Goal: Task Accomplishment & Management: Manage account settings

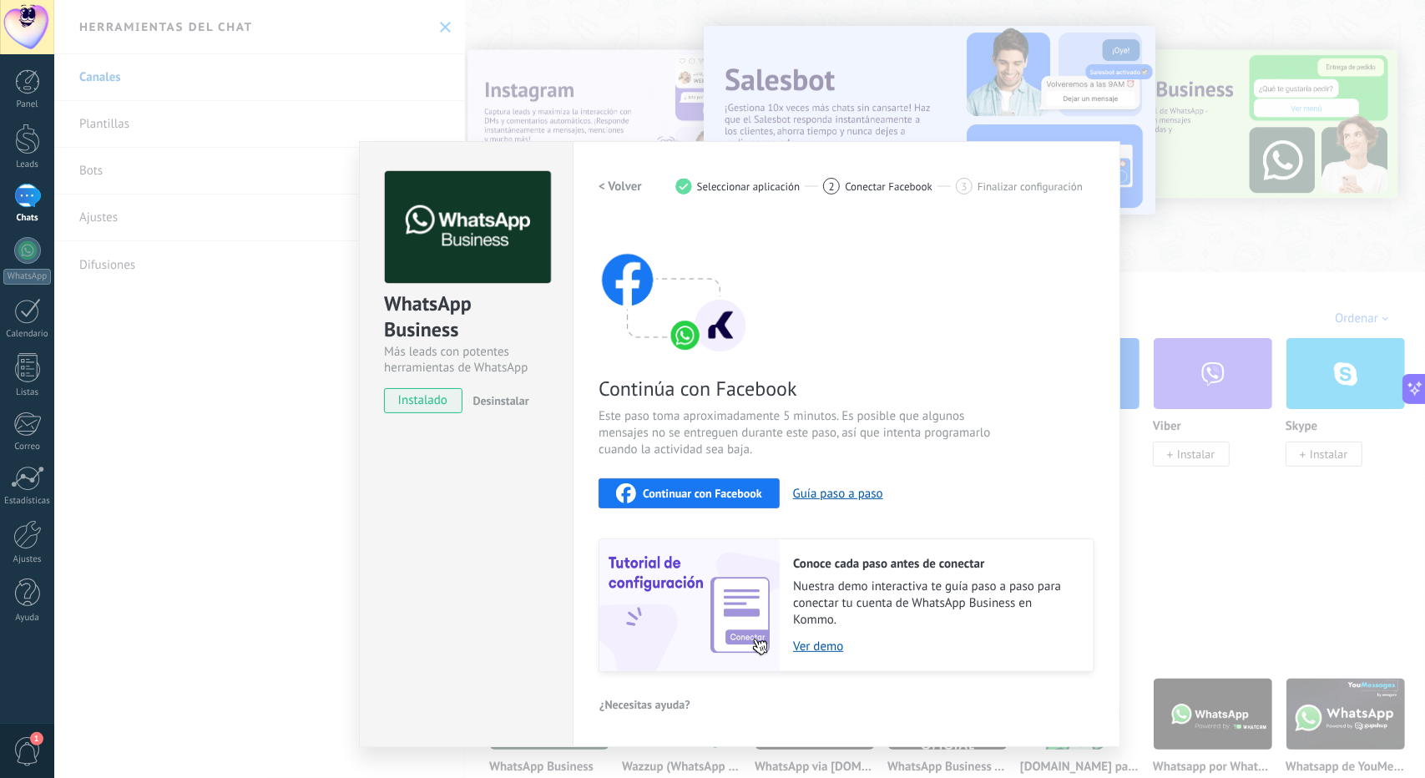
click at [1127, 180] on div "WhatsApp Business Más leads con potentes herramientas de WhatsApp instalado Des…" at bounding box center [739, 389] width 1371 height 778
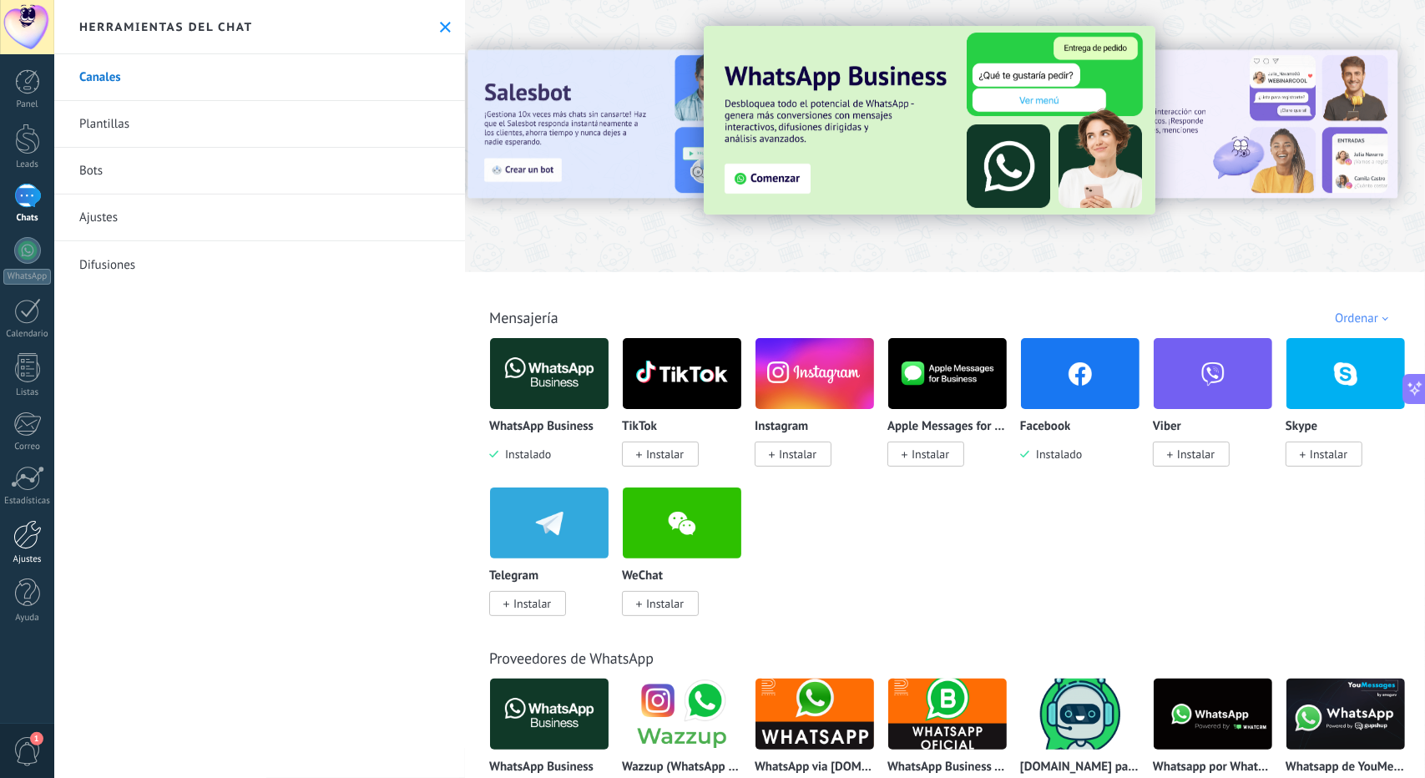
click at [32, 554] on div "Ajustes" at bounding box center [27, 559] width 48 height 11
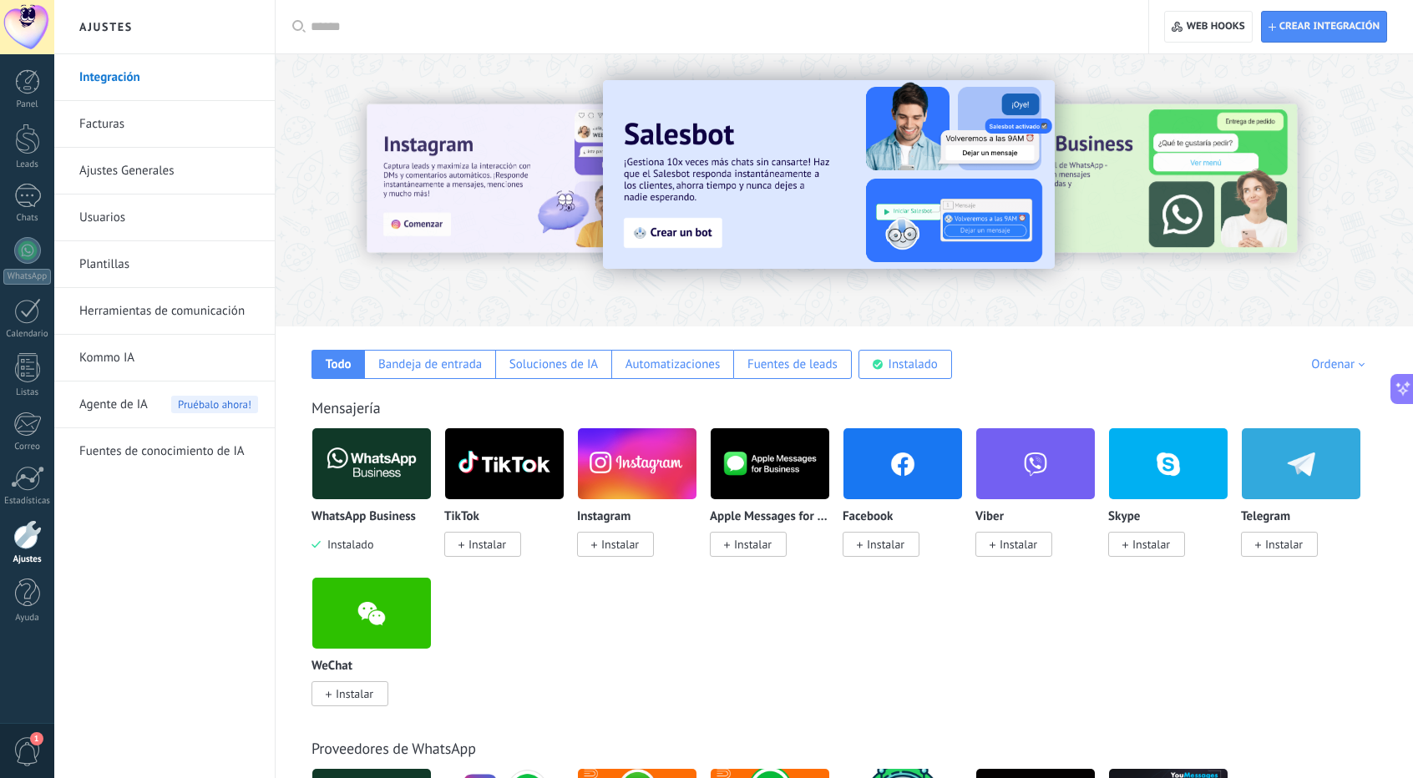
click at [892, 532] on span "Instalar" at bounding box center [880, 544] width 77 height 25
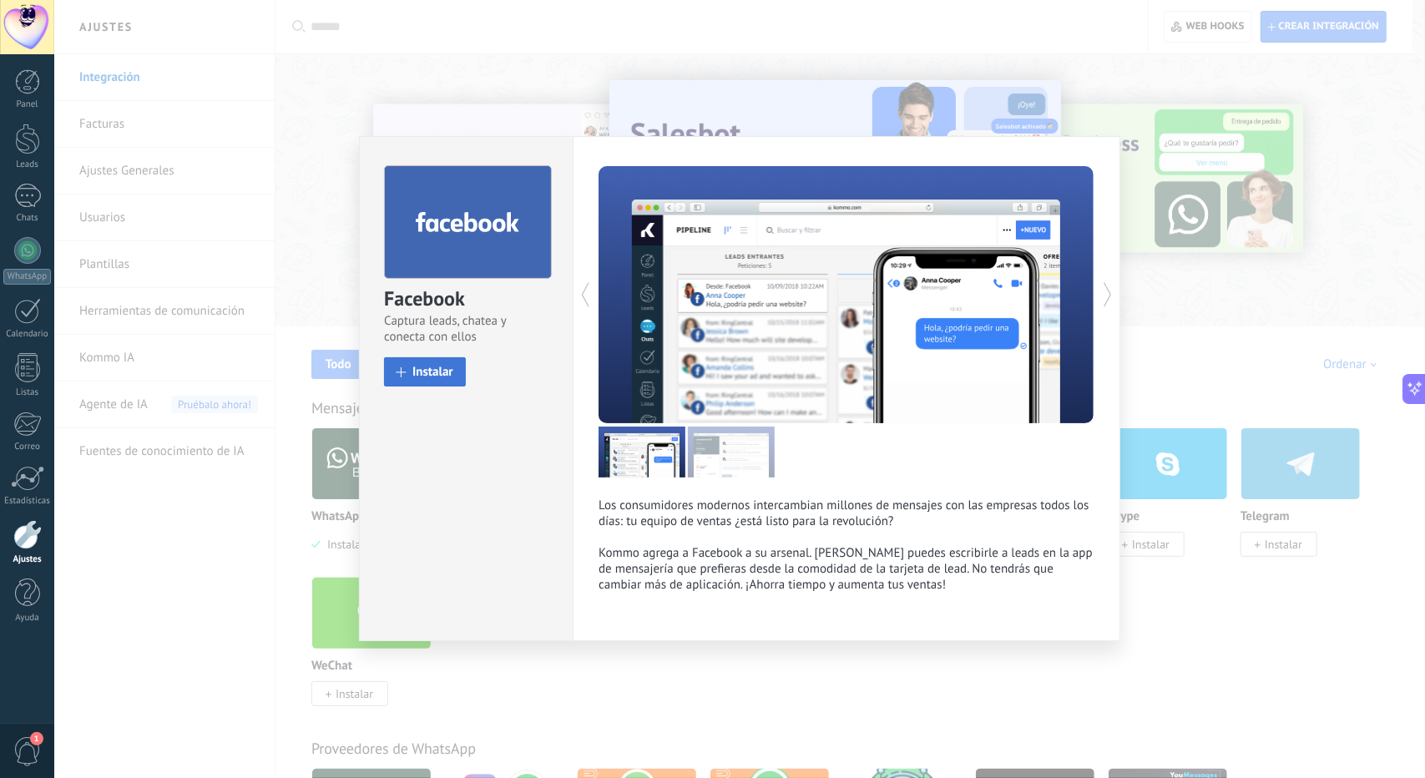
click at [439, 372] on span "Instalar" at bounding box center [432, 372] width 41 height 13
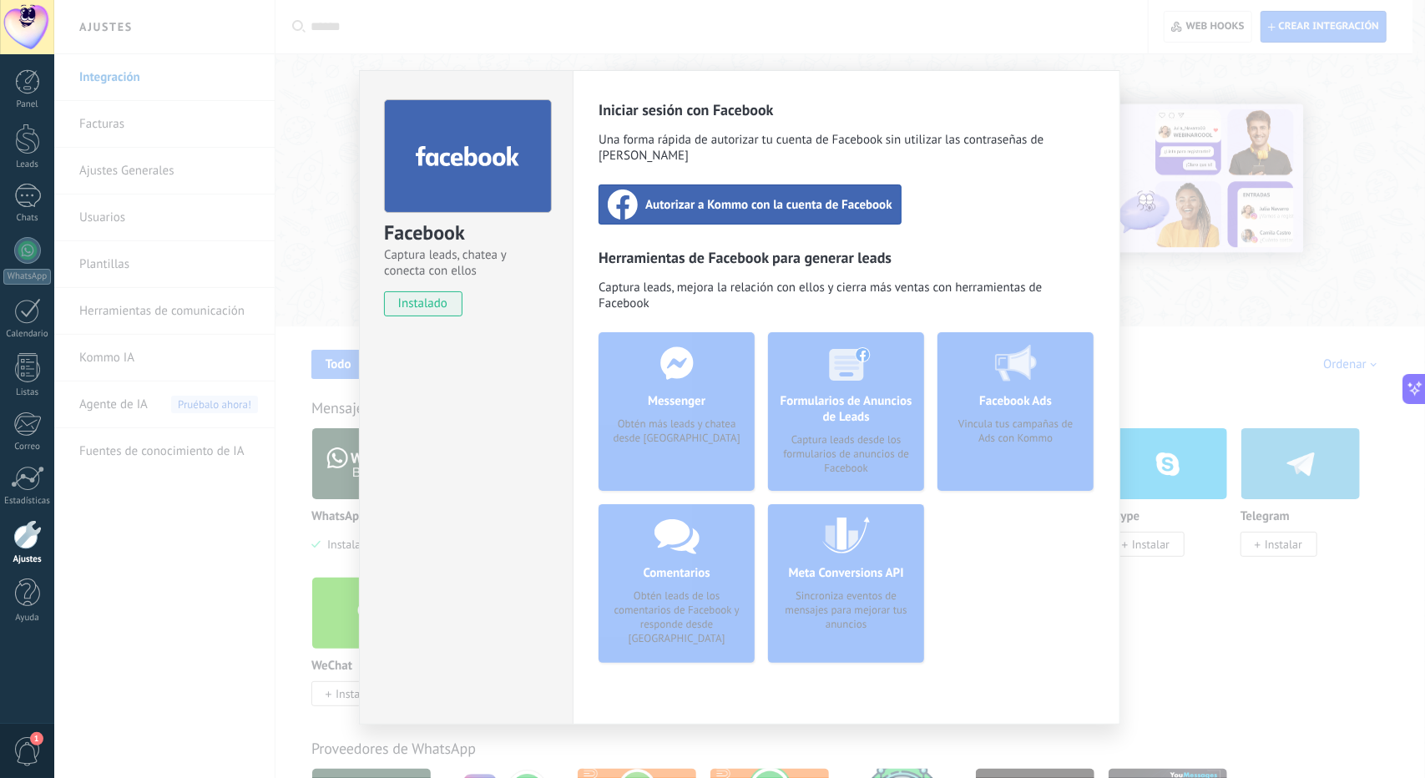
click at [742, 196] on span "Autorizar a Kommo con la cuenta de Facebook" at bounding box center [768, 204] width 247 height 17
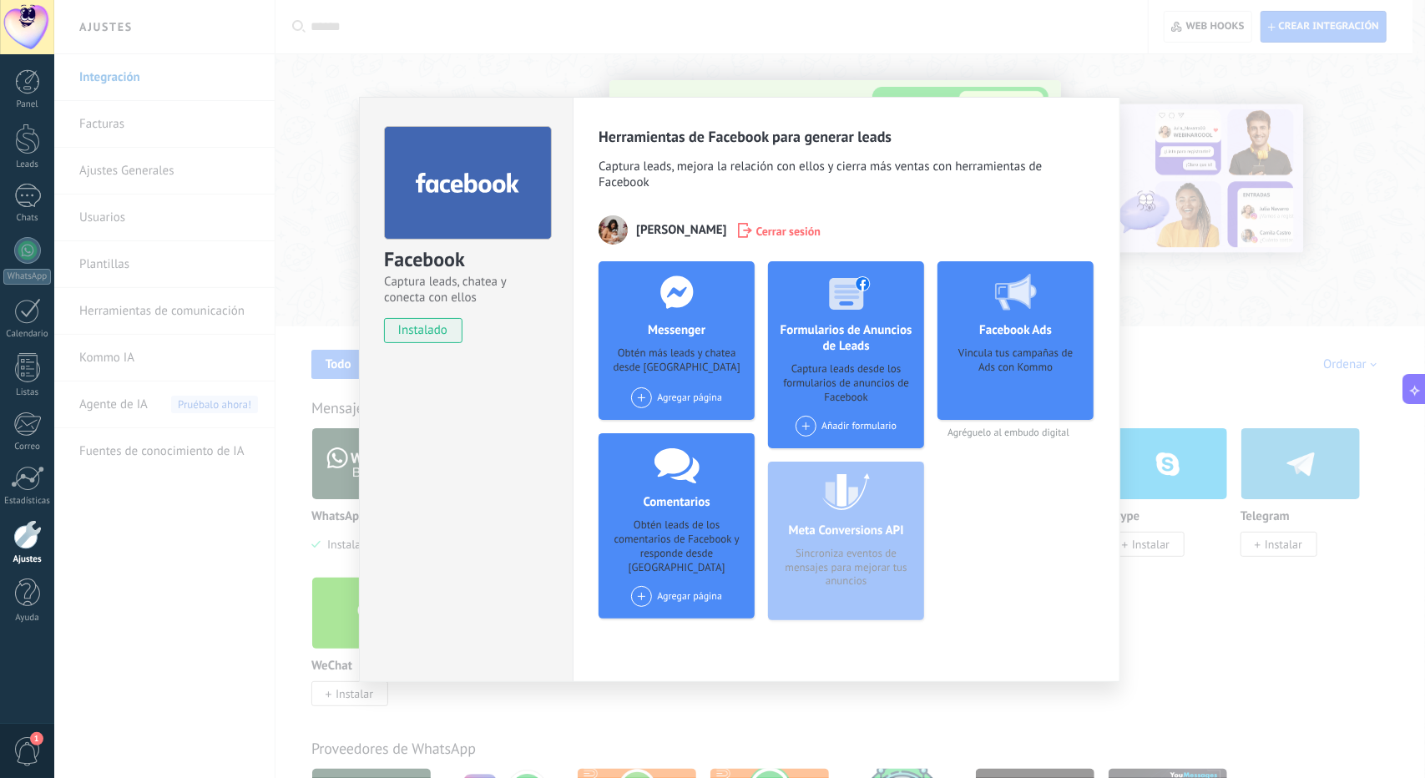
click at [857, 552] on div "Meta Conversions API Sincroniza eventos de mensajes para mejorar tus anuncios" at bounding box center [846, 541] width 156 height 159
click at [633, 586] on span at bounding box center [641, 596] width 21 height 21
click at [667, 615] on div "Fumigaciones Saltillo" at bounding box center [694, 628] width 129 height 37
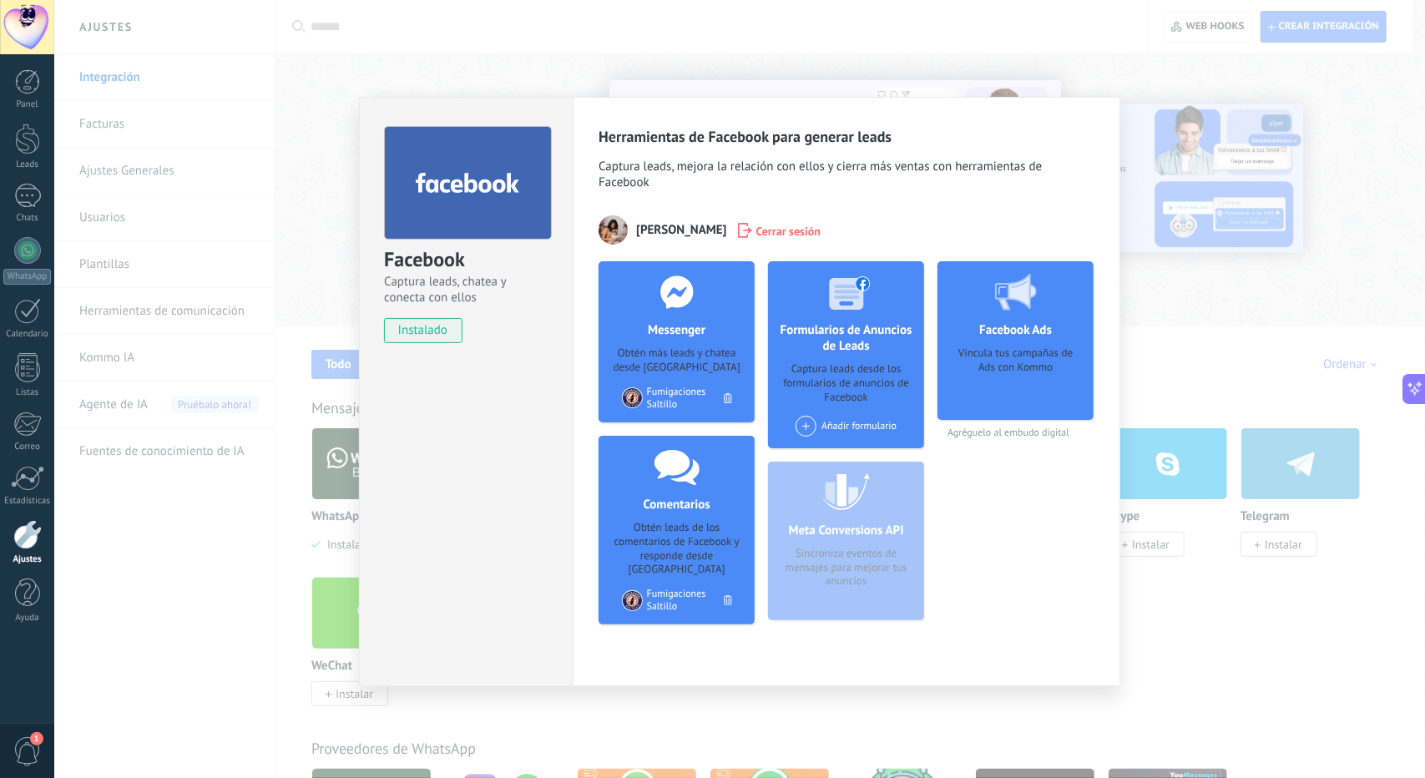
click at [607, 51] on div "Facebook Captura leads, chatea y conecta con ellos instalado Desinstalar Herram…" at bounding box center [739, 389] width 1371 height 778
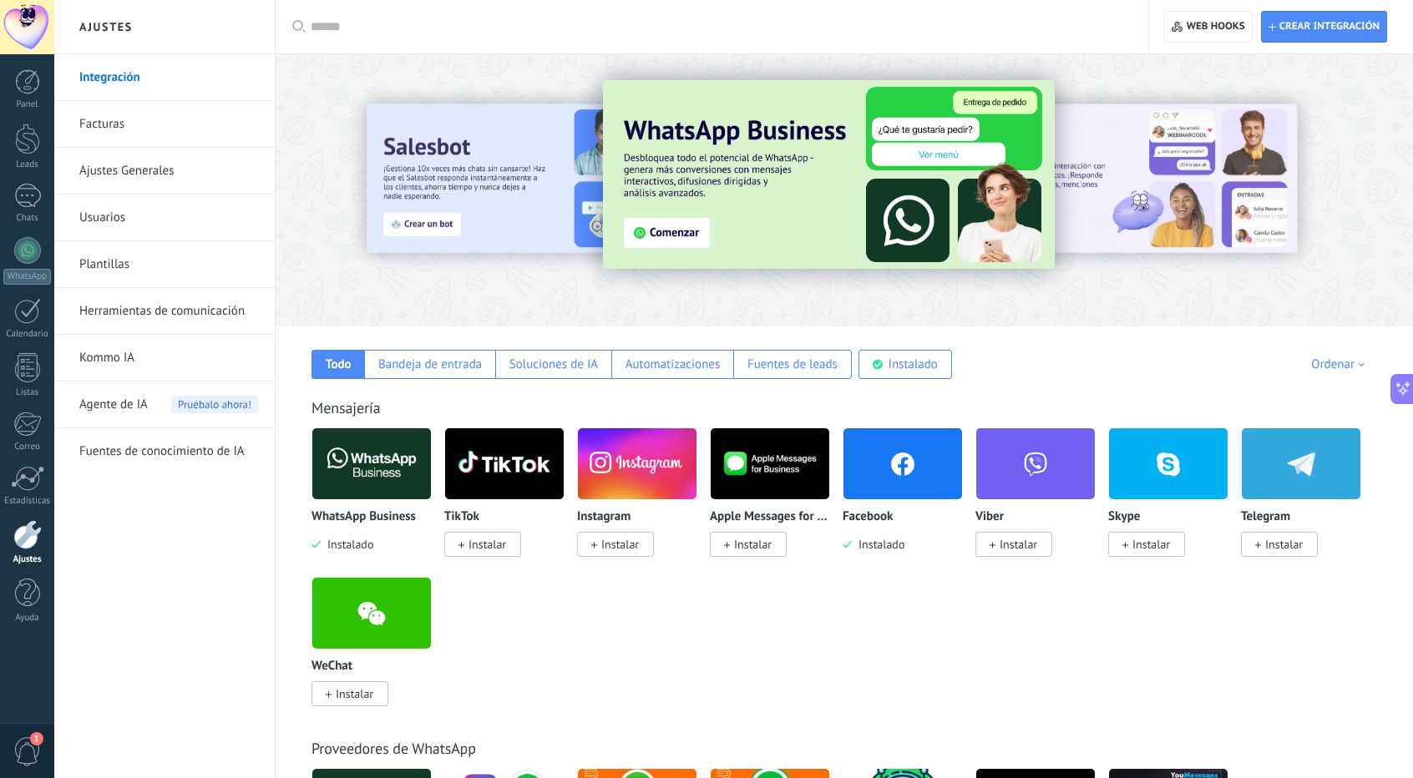
click at [893, 458] on img at bounding box center [902, 463] width 119 height 81
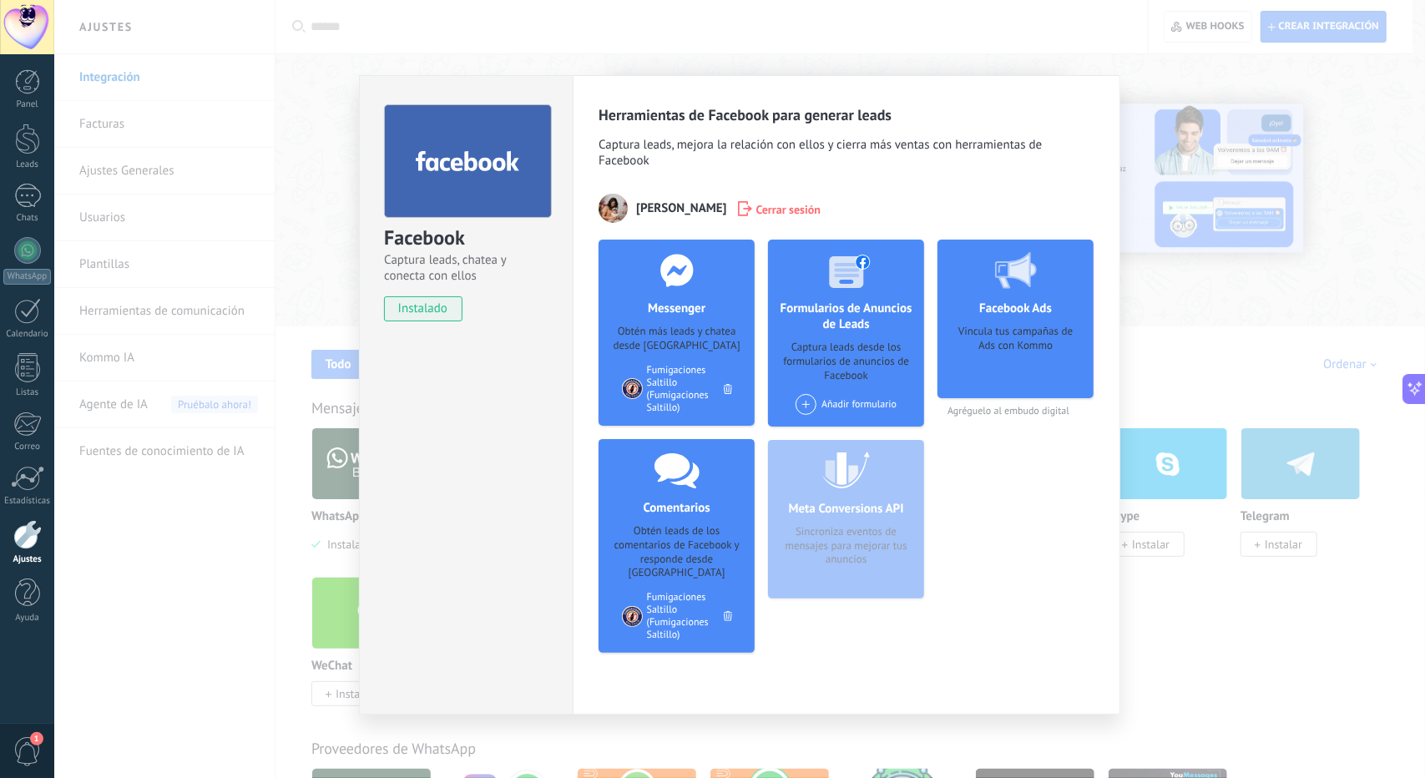
click at [1147, 636] on div "Facebook Captura leads, chatea y conecta con ellos instalado Desinstalar Herram…" at bounding box center [739, 389] width 1371 height 778
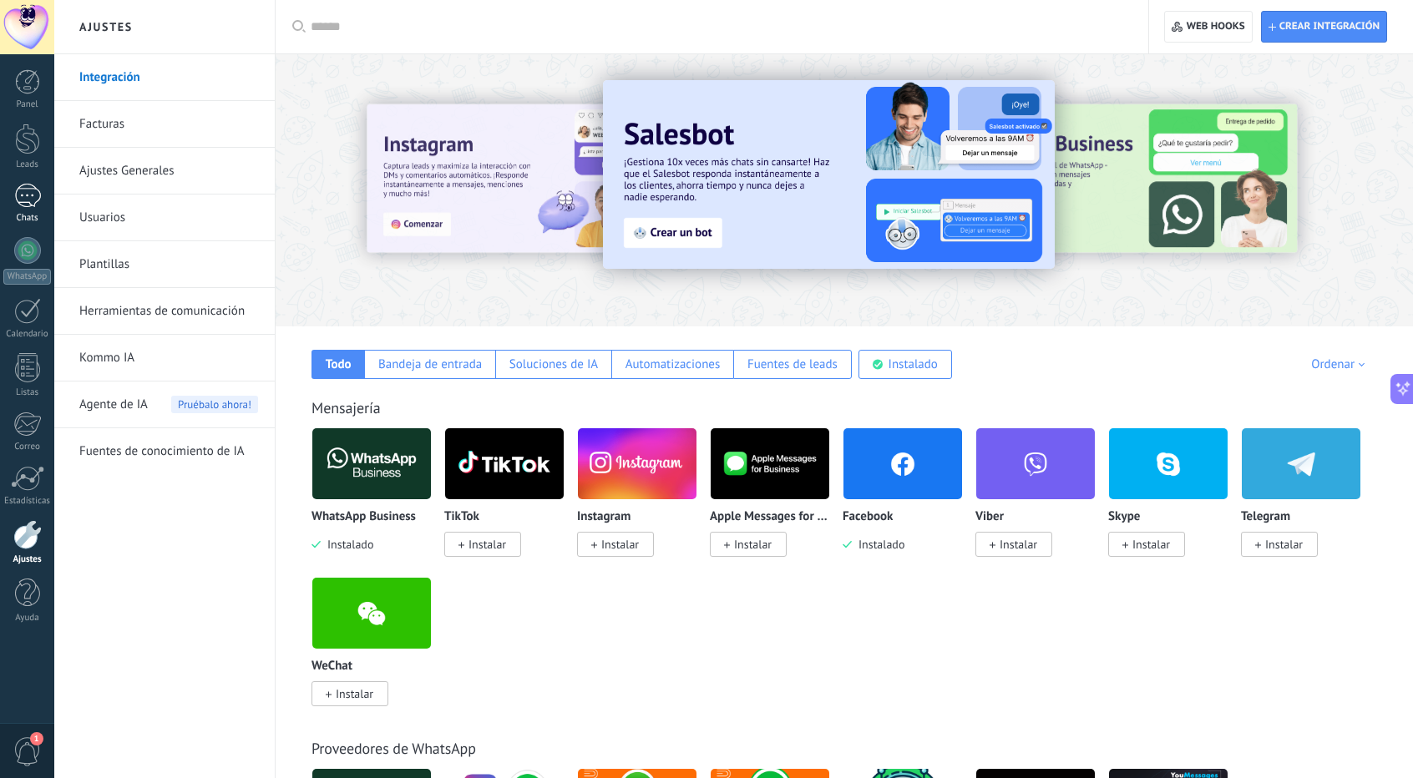
click at [32, 208] on link "1 Chats" at bounding box center [27, 204] width 54 height 40
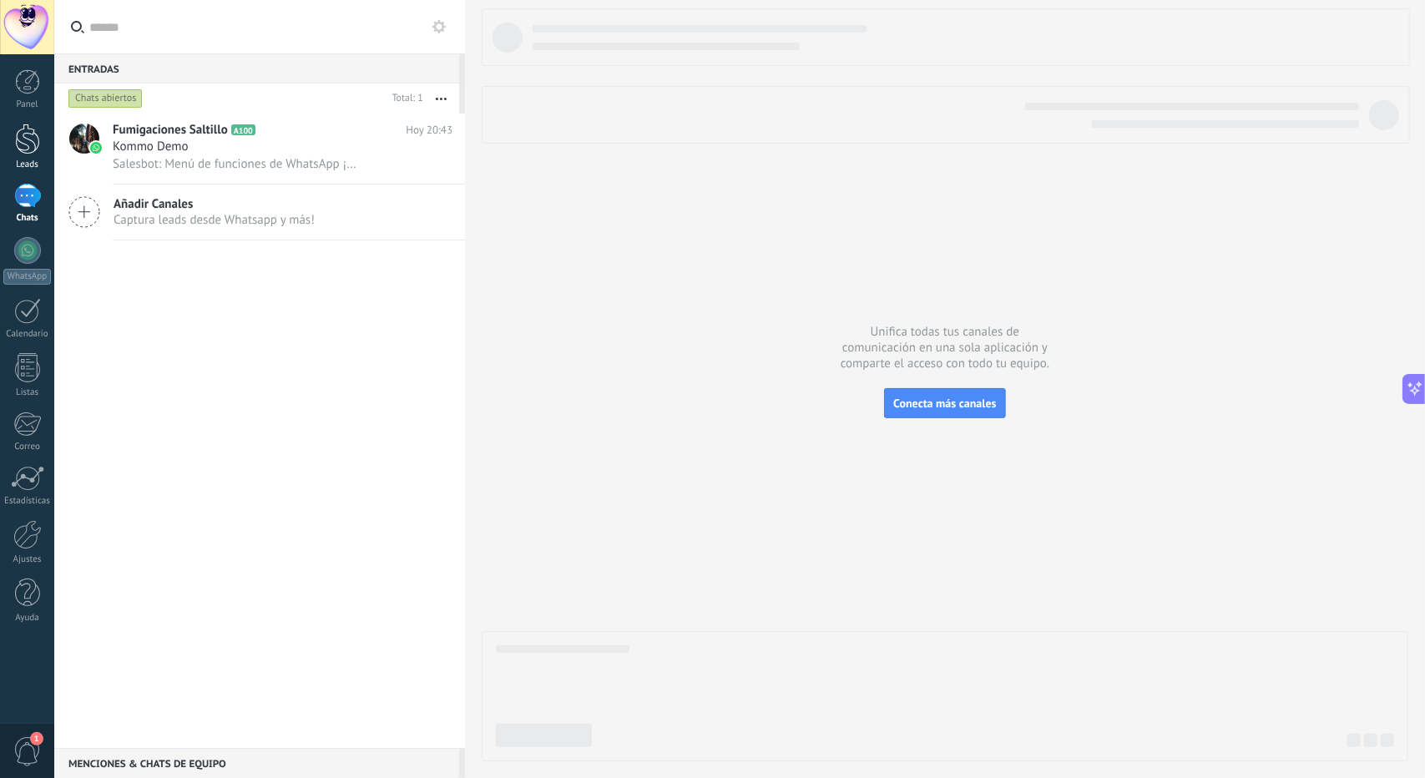
click at [30, 165] on div "Leads" at bounding box center [27, 164] width 48 height 11
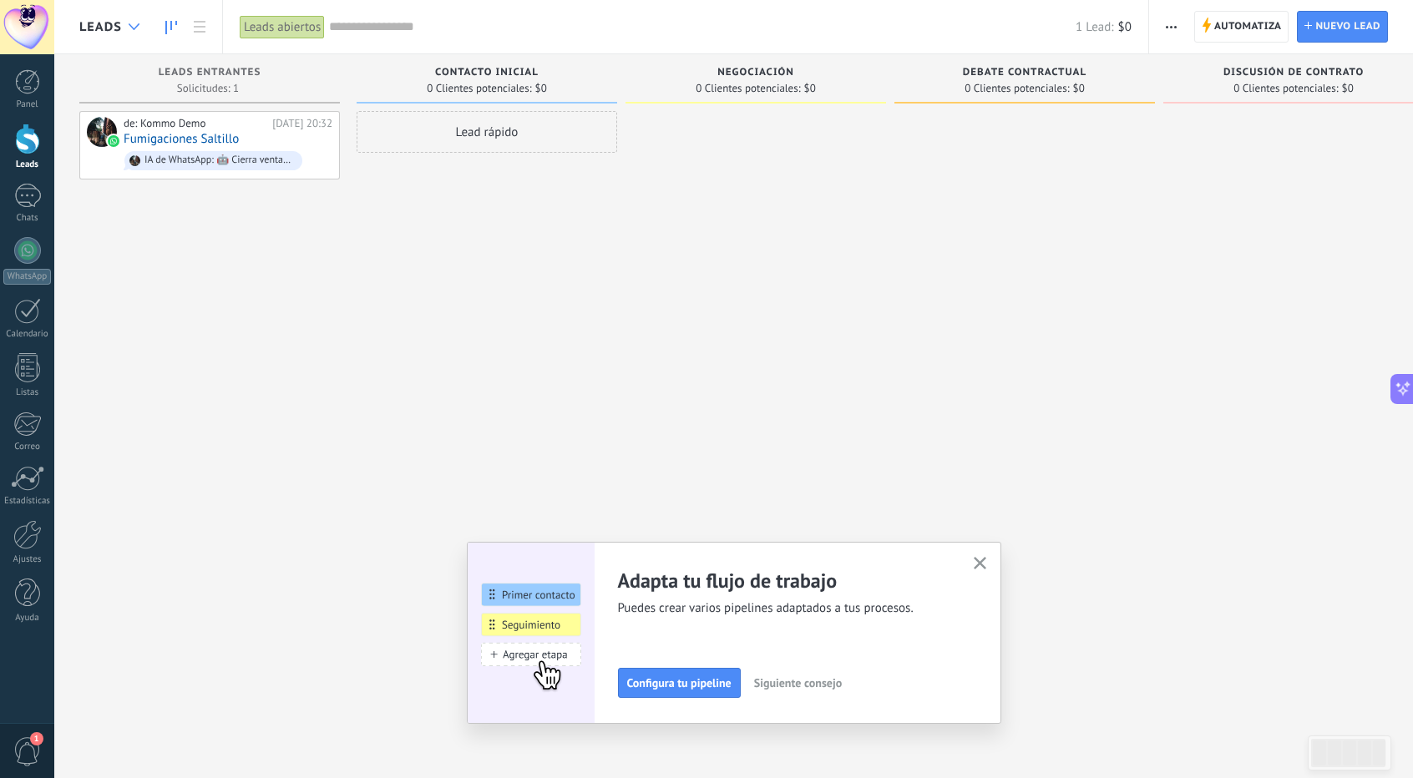
click at [120, 21] on div at bounding box center [134, 27] width 28 height 33
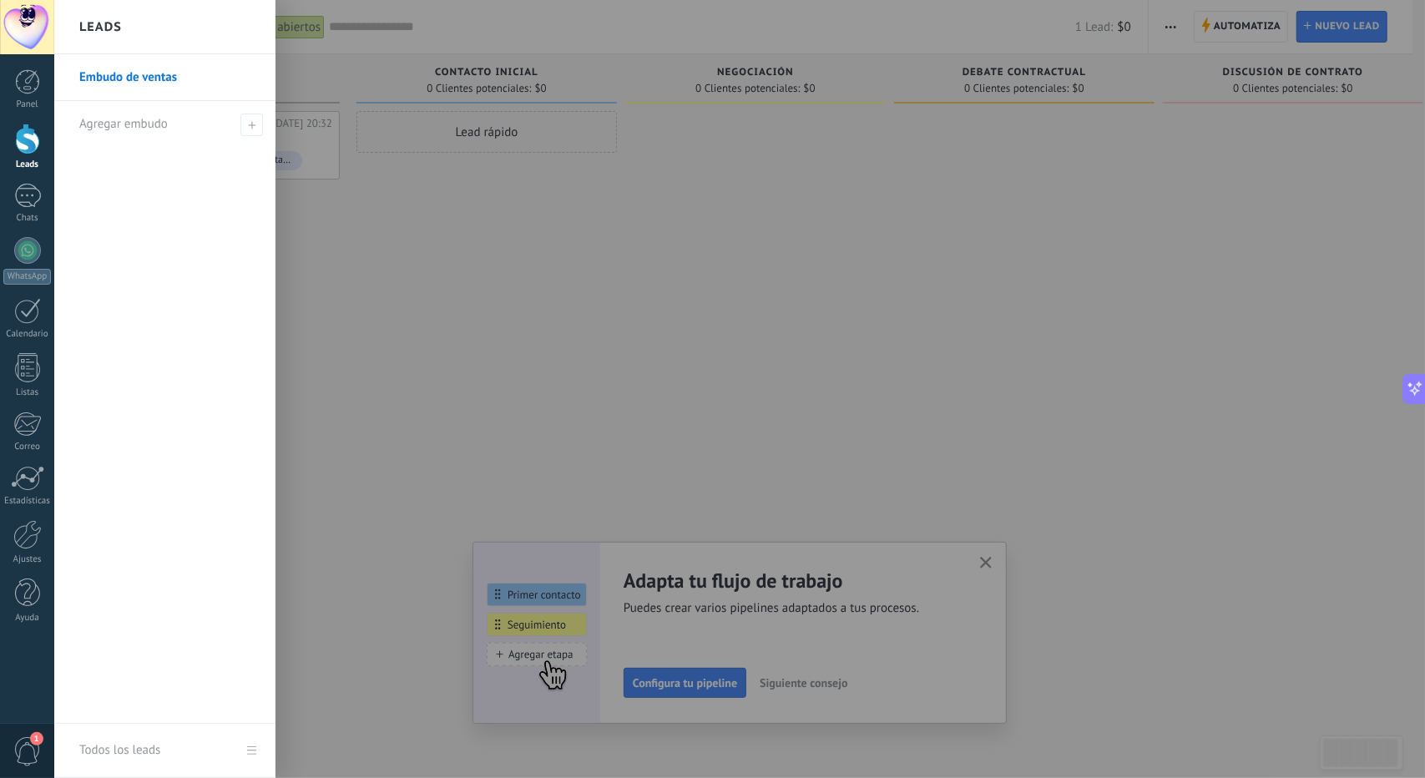
click at [120, 21] on h2 "Leads" at bounding box center [100, 27] width 43 height 53
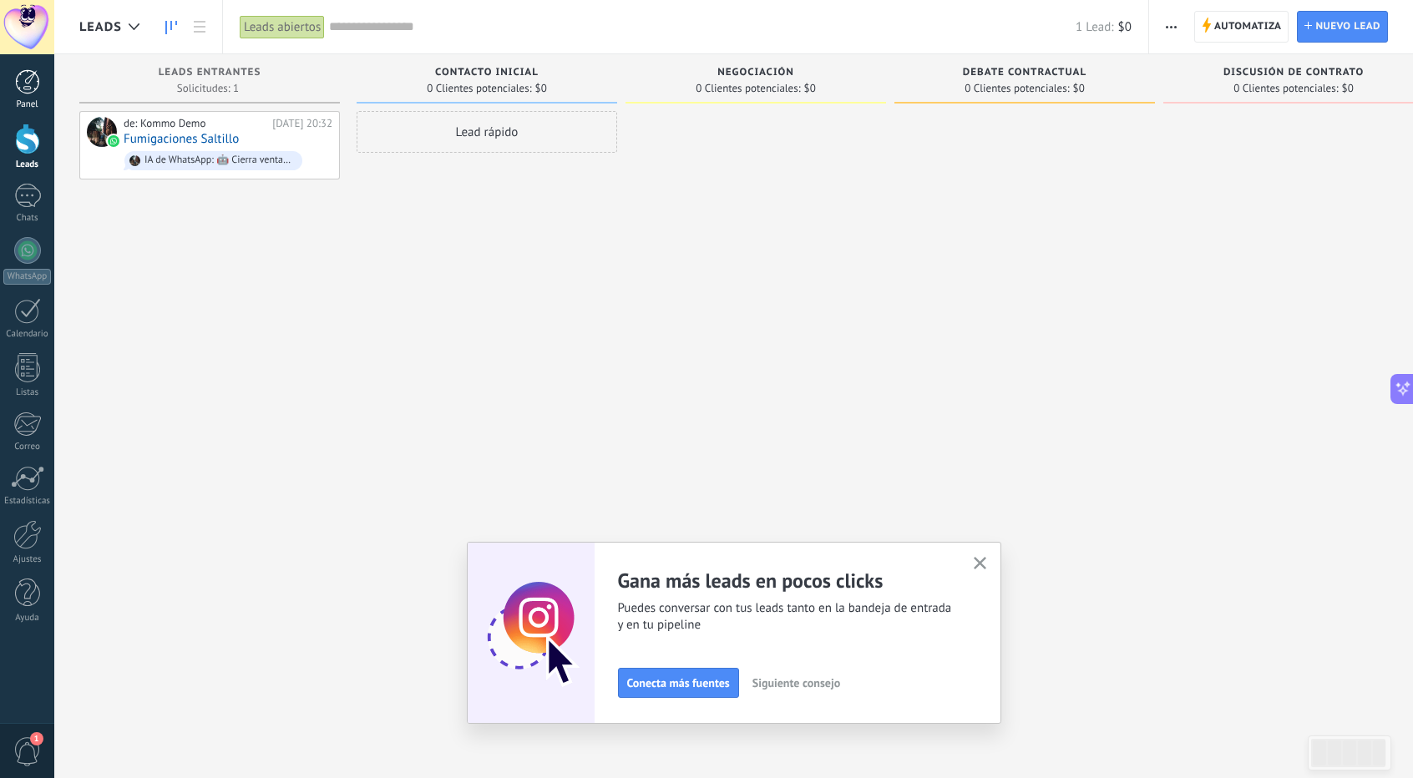
click at [40, 94] on link "Panel" at bounding box center [27, 89] width 54 height 41
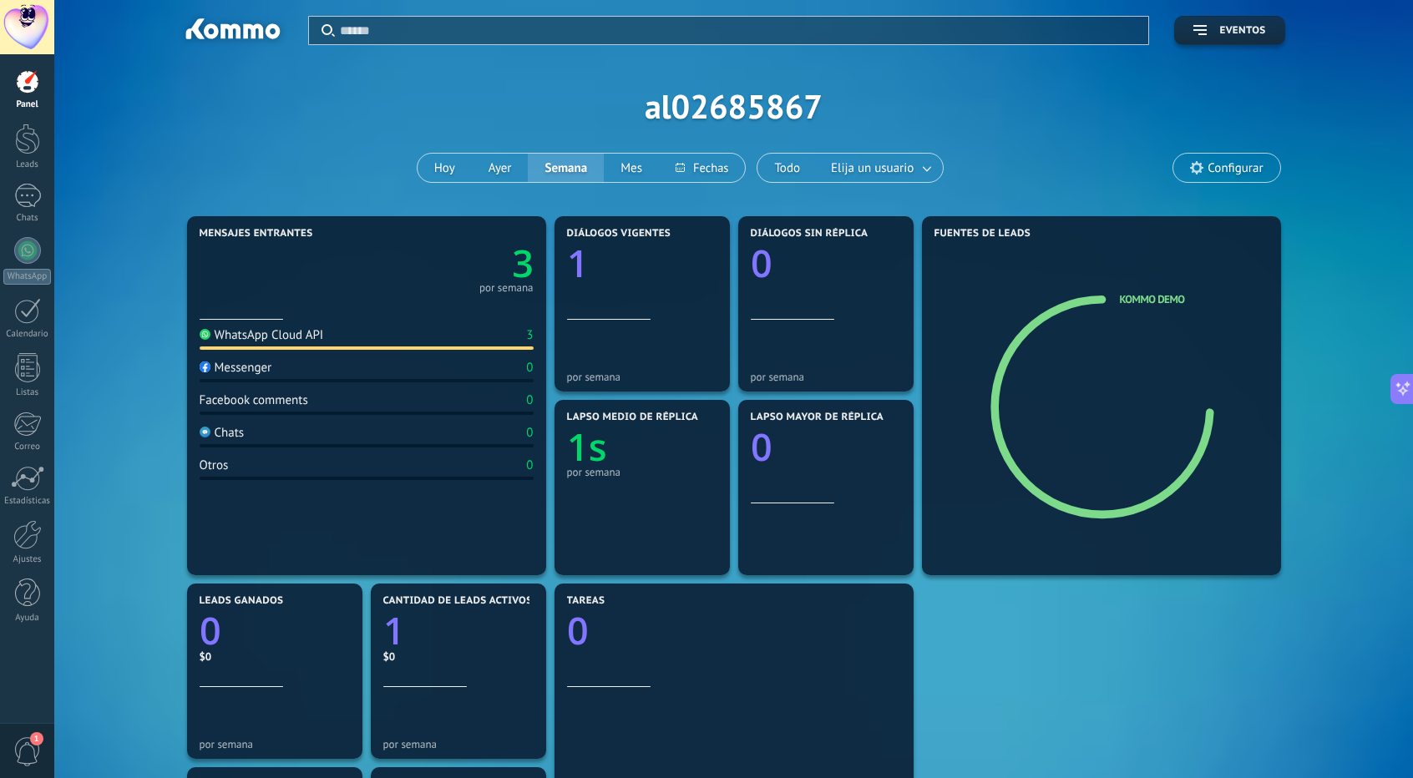
click at [1246, 166] on span "Configurar" at bounding box center [1234, 168] width 55 height 14
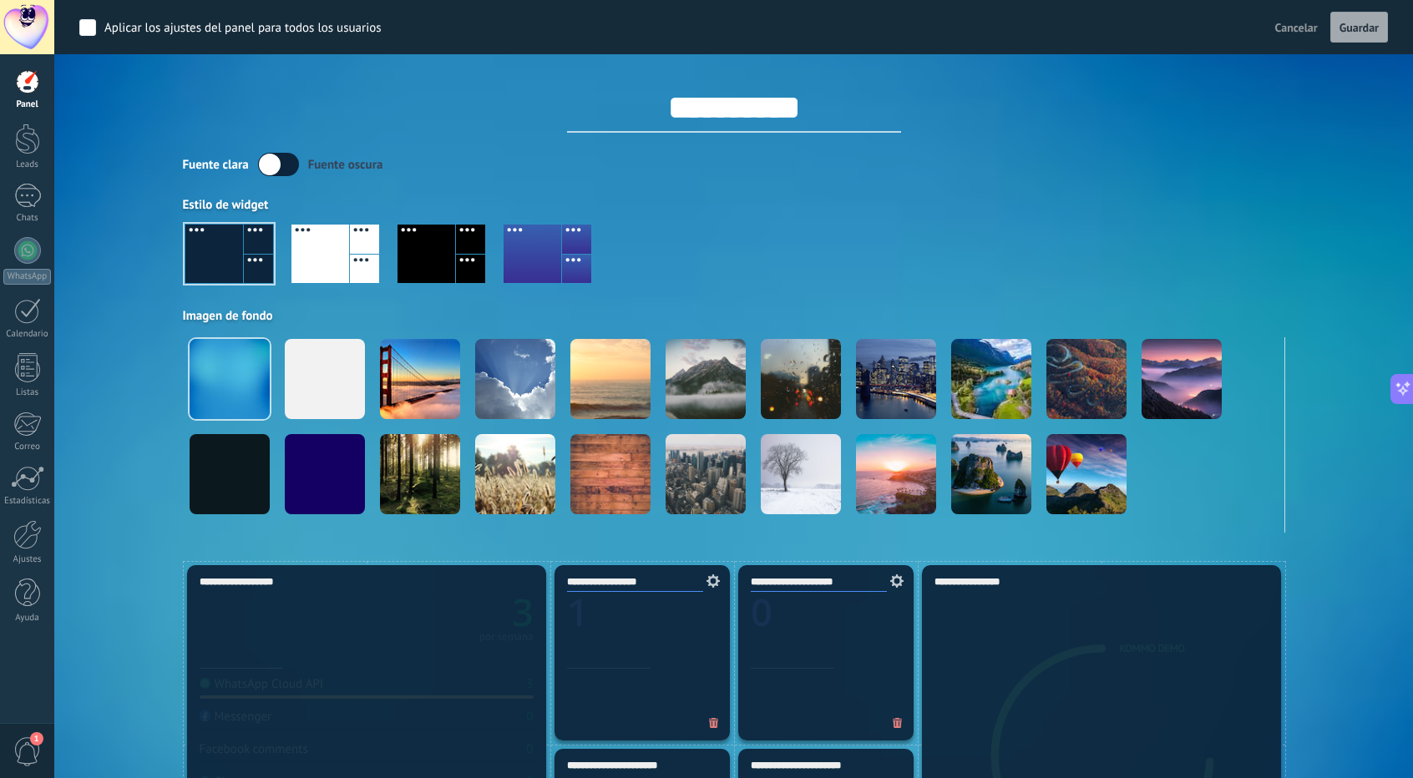
click at [279, 164] on label at bounding box center [278, 164] width 41 height 23
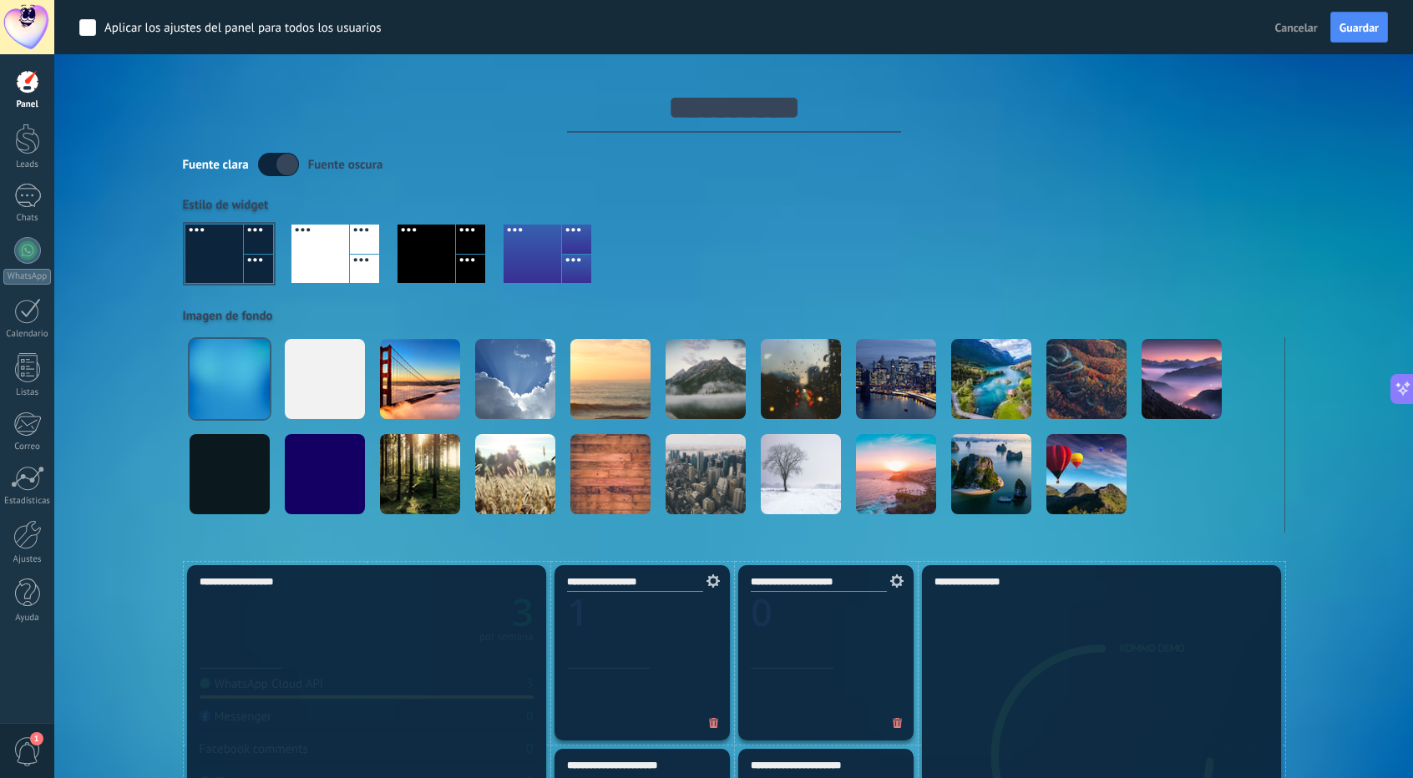
click at [279, 164] on label at bounding box center [278, 164] width 41 height 23
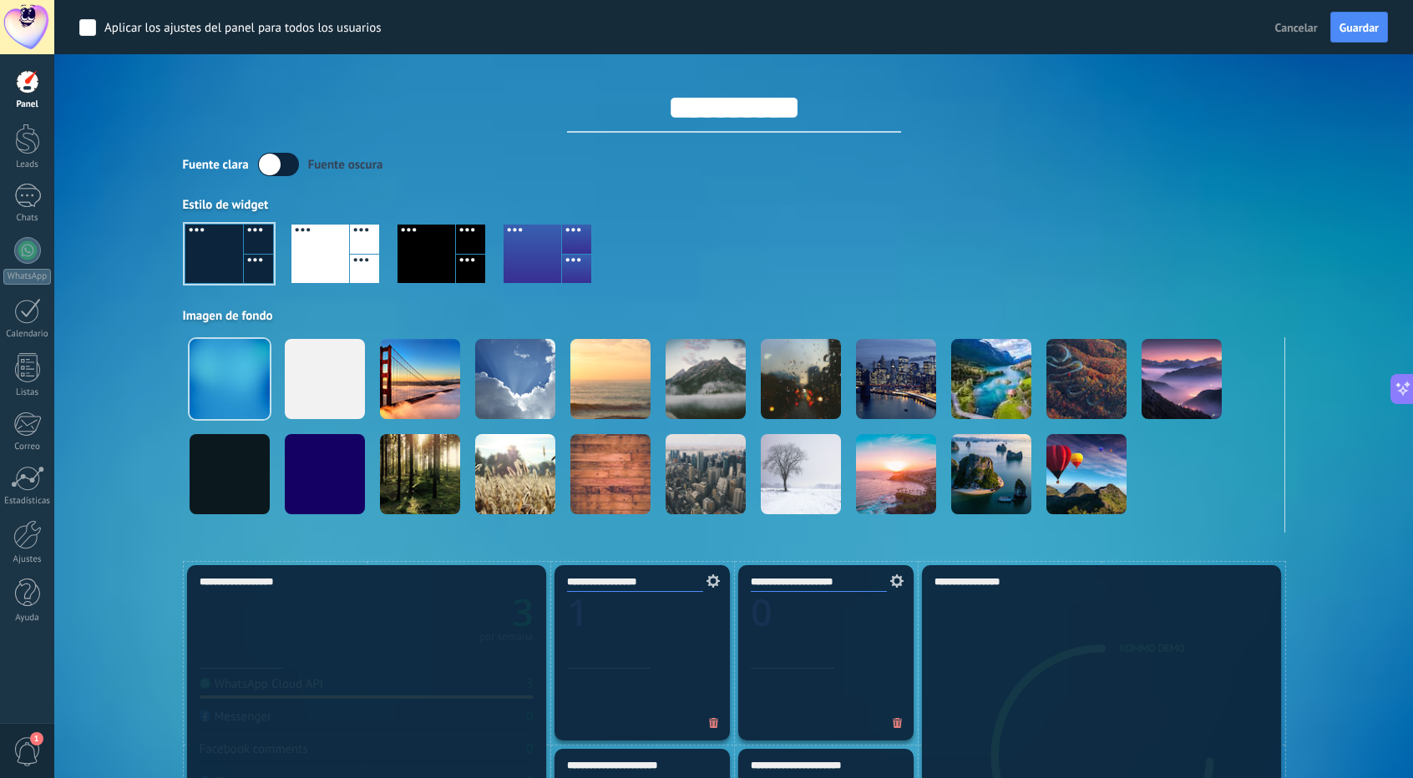
click at [448, 276] on div at bounding box center [426, 254] width 58 height 58
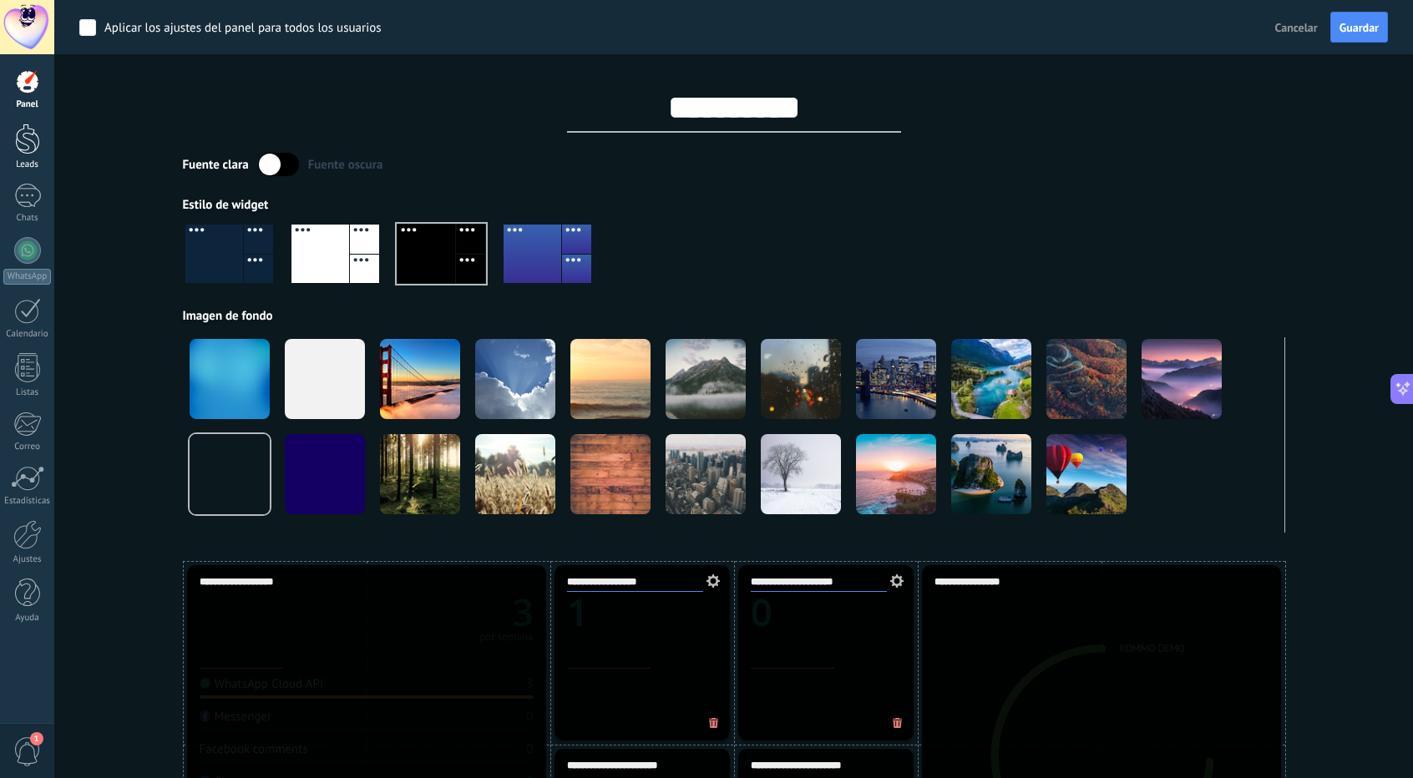
click at [37, 148] on div at bounding box center [27, 139] width 25 height 31
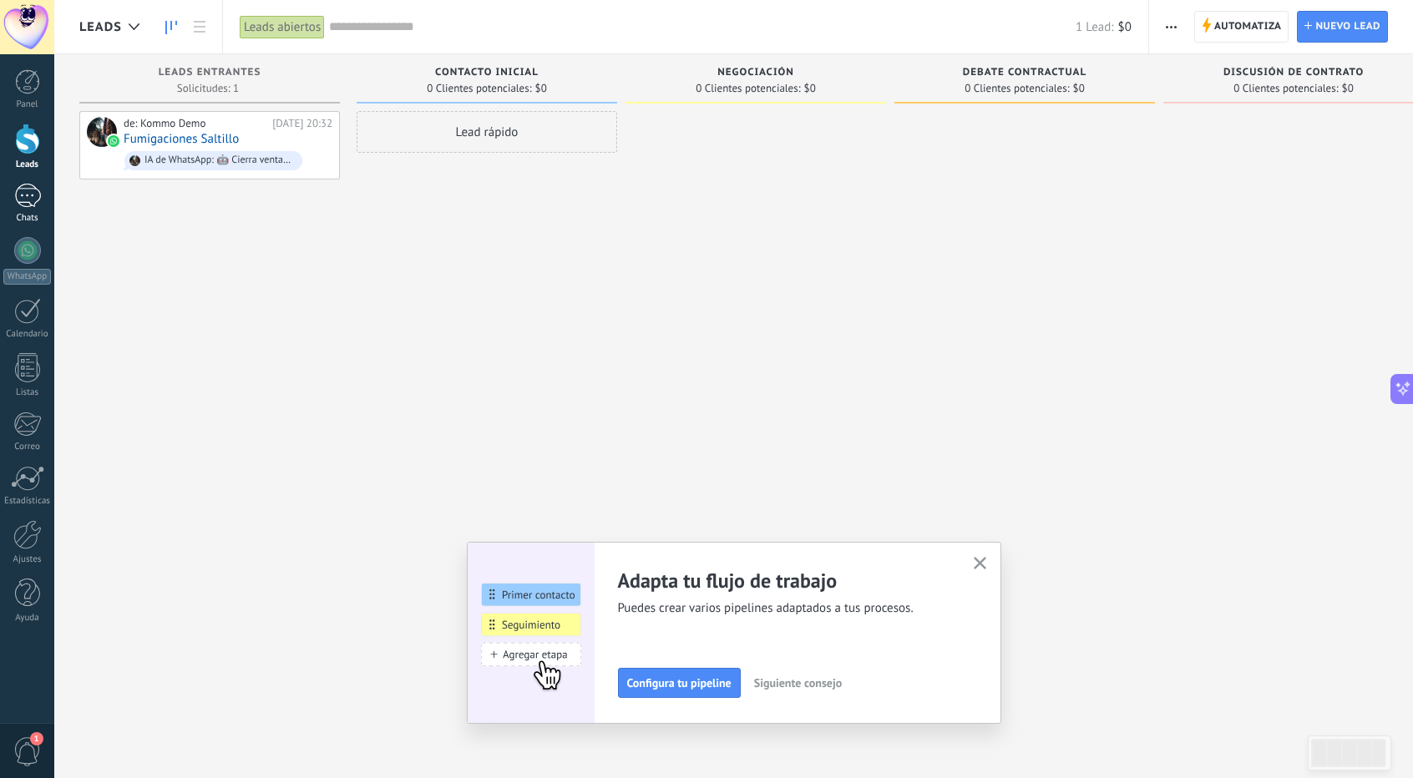
click at [23, 202] on div "1" at bounding box center [27, 196] width 27 height 24
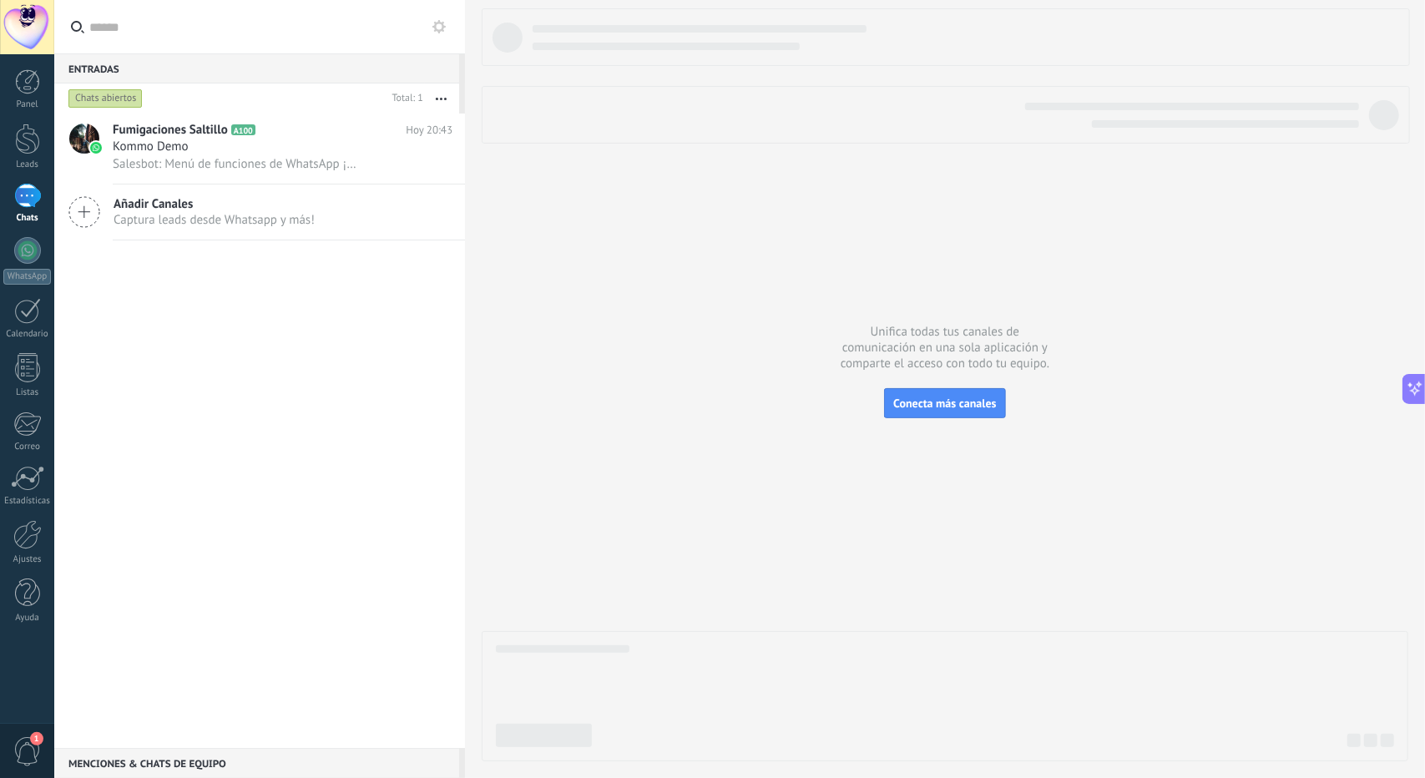
click at [162, 196] on div "Añadir Canales Captura leads desde Whatsapp y más!" at bounding box center [259, 213] width 411 height 56
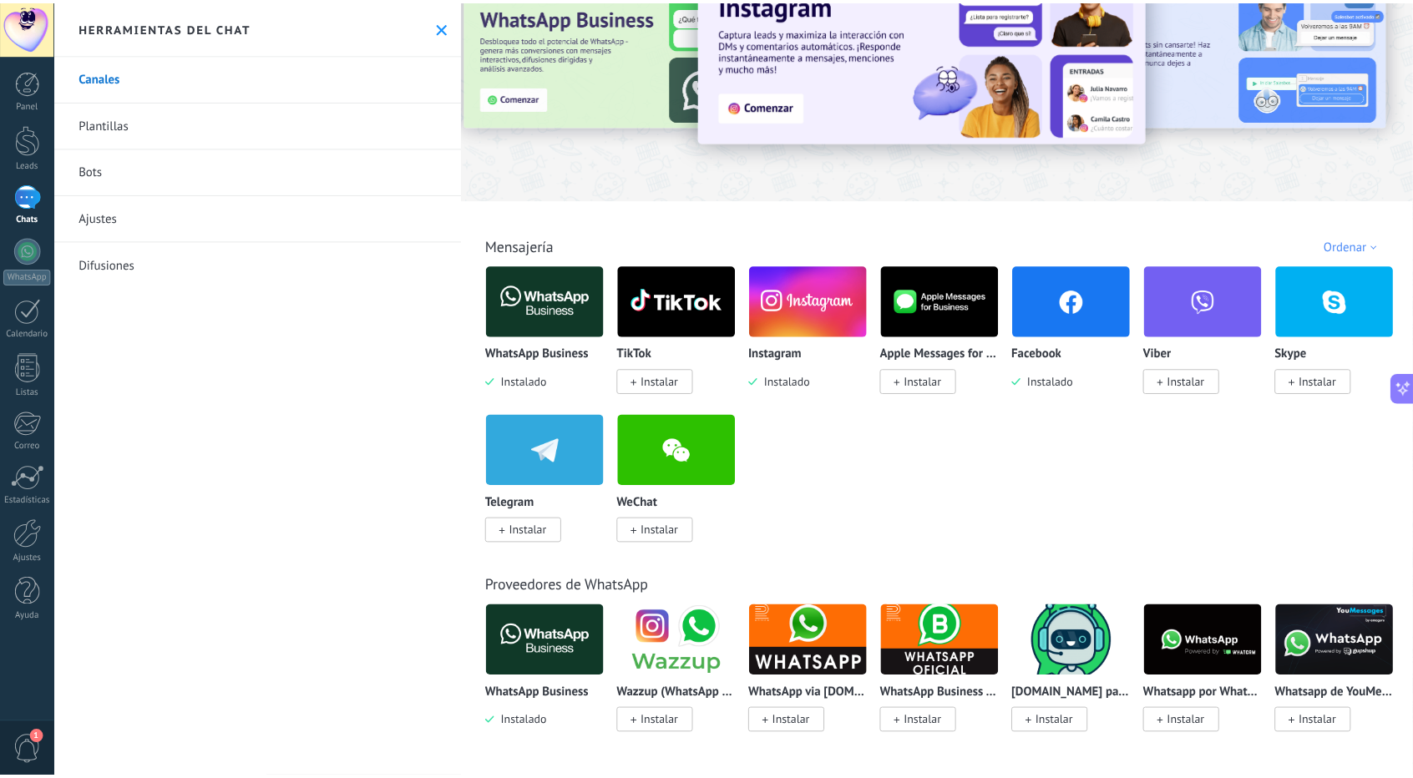
scroll to position [73, 0]
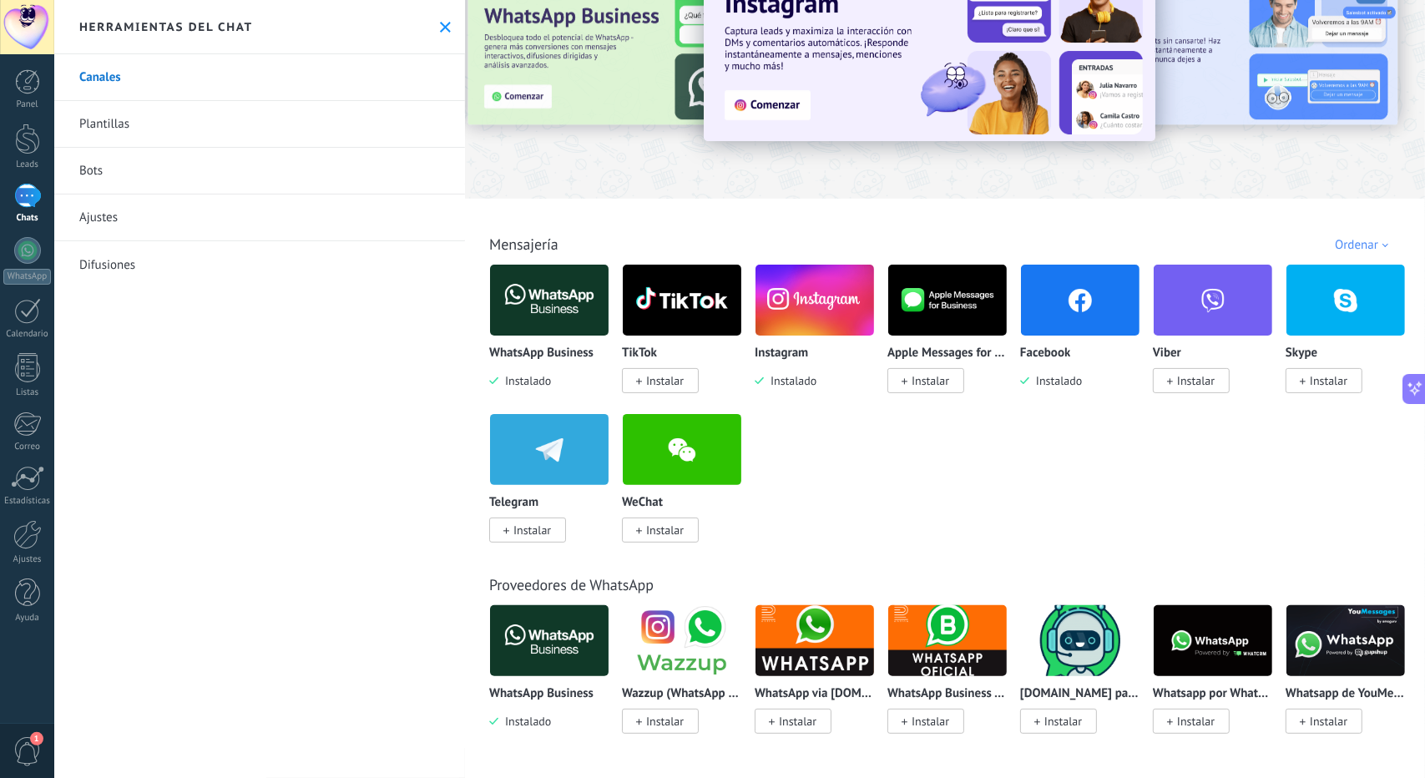
click at [1060, 322] on img at bounding box center [1080, 300] width 119 height 81
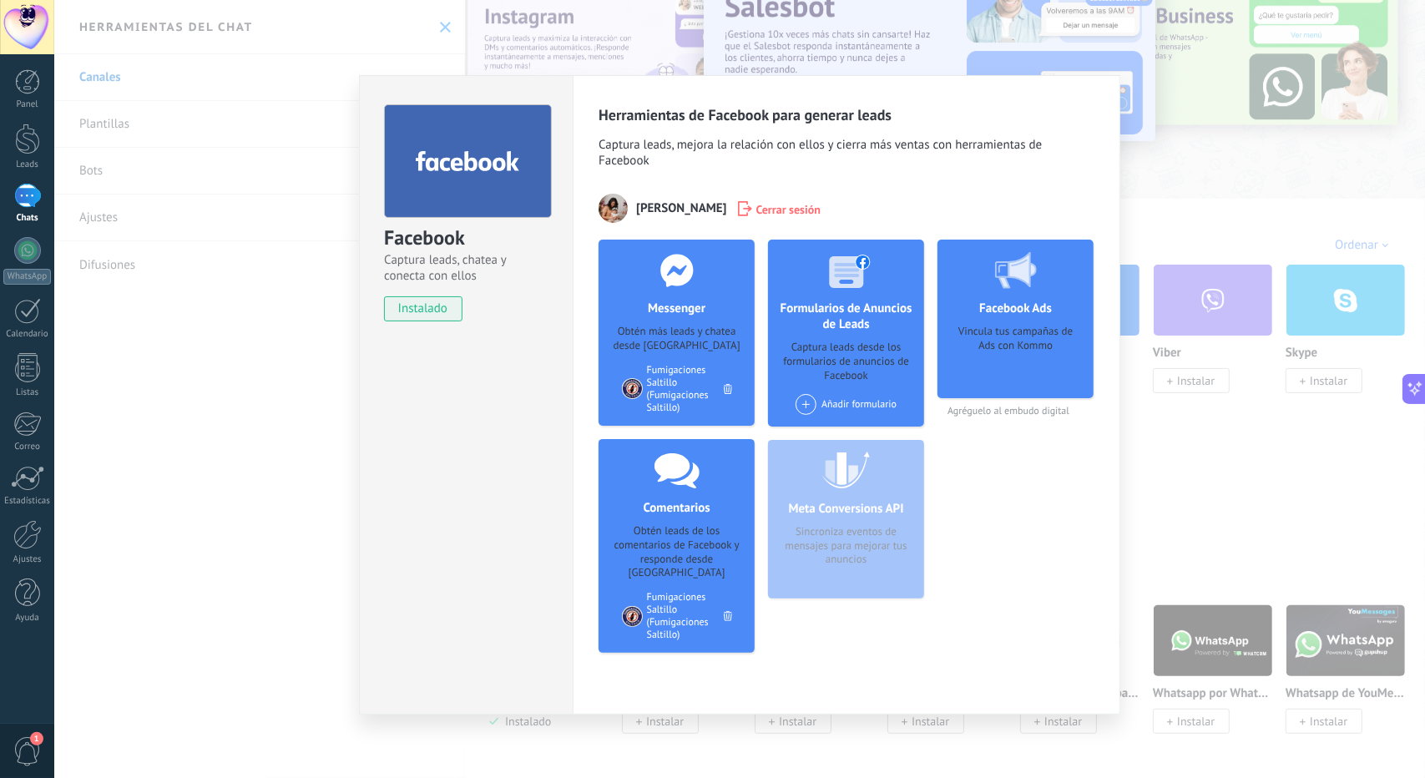
click at [1207, 475] on div "Facebook Captura leads, chatea y conecta con ellos instalado Desinstalar Herram…" at bounding box center [739, 389] width 1371 height 778
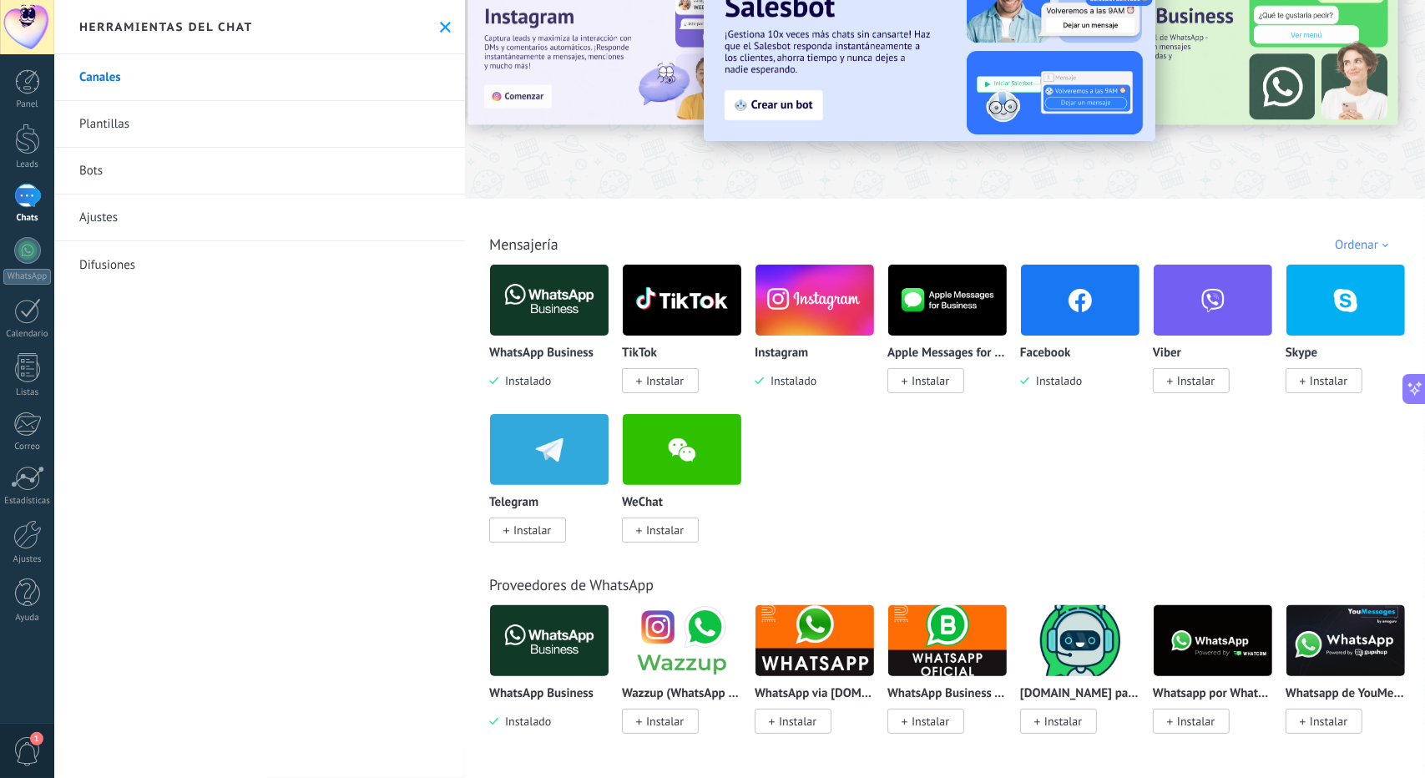
click at [138, 136] on link "Plantillas" at bounding box center [259, 124] width 411 height 47
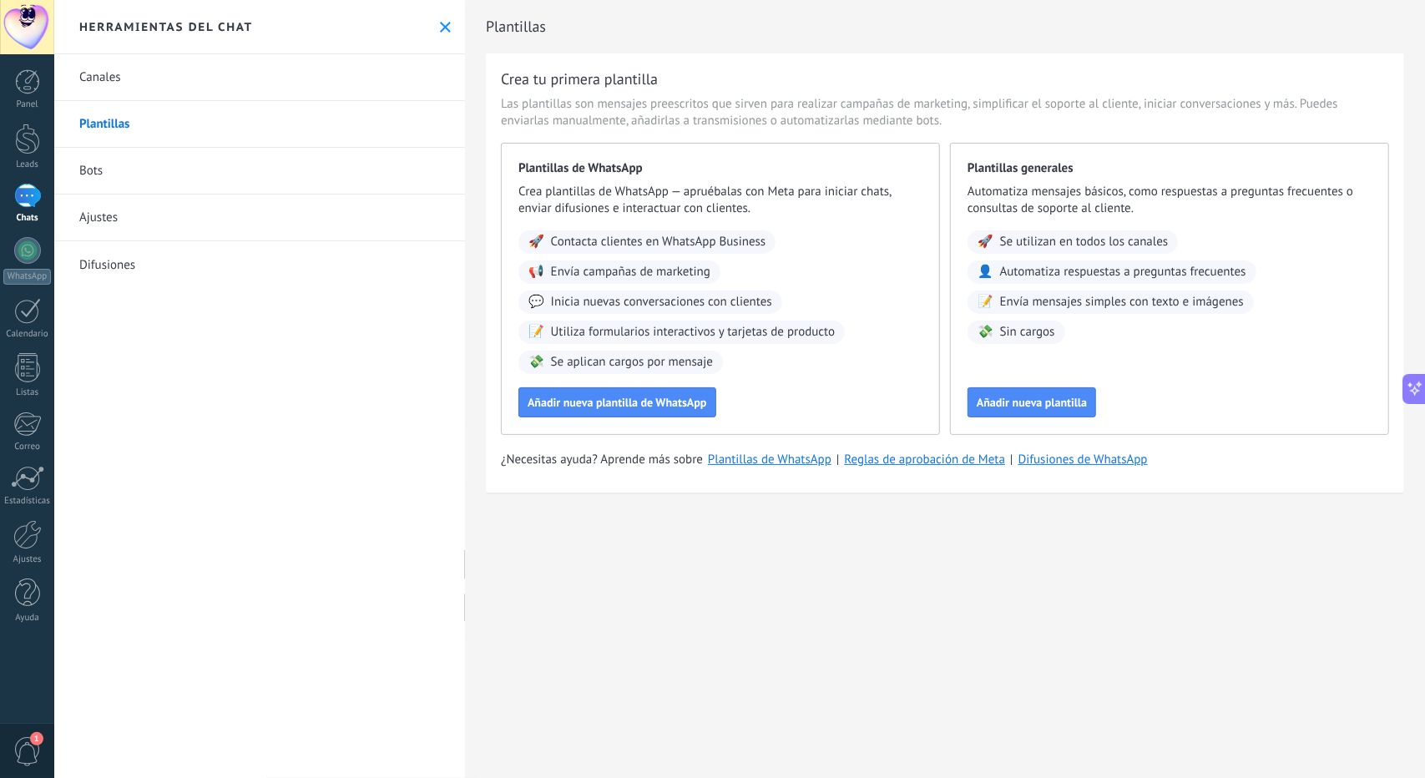
click at [135, 168] on link "Bots" at bounding box center [259, 171] width 411 height 47
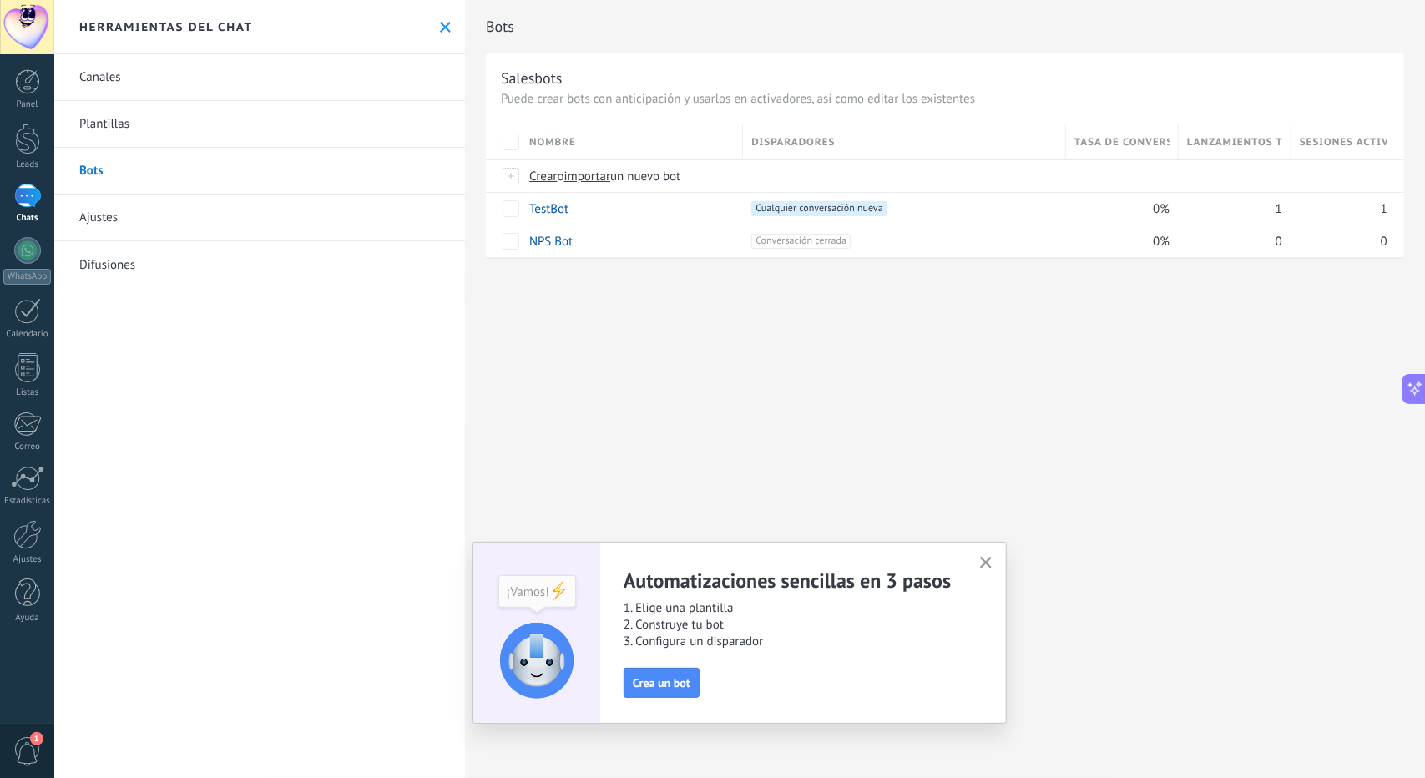
click at [131, 218] on link "Ajustes" at bounding box center [259, 218] width 411 height 47
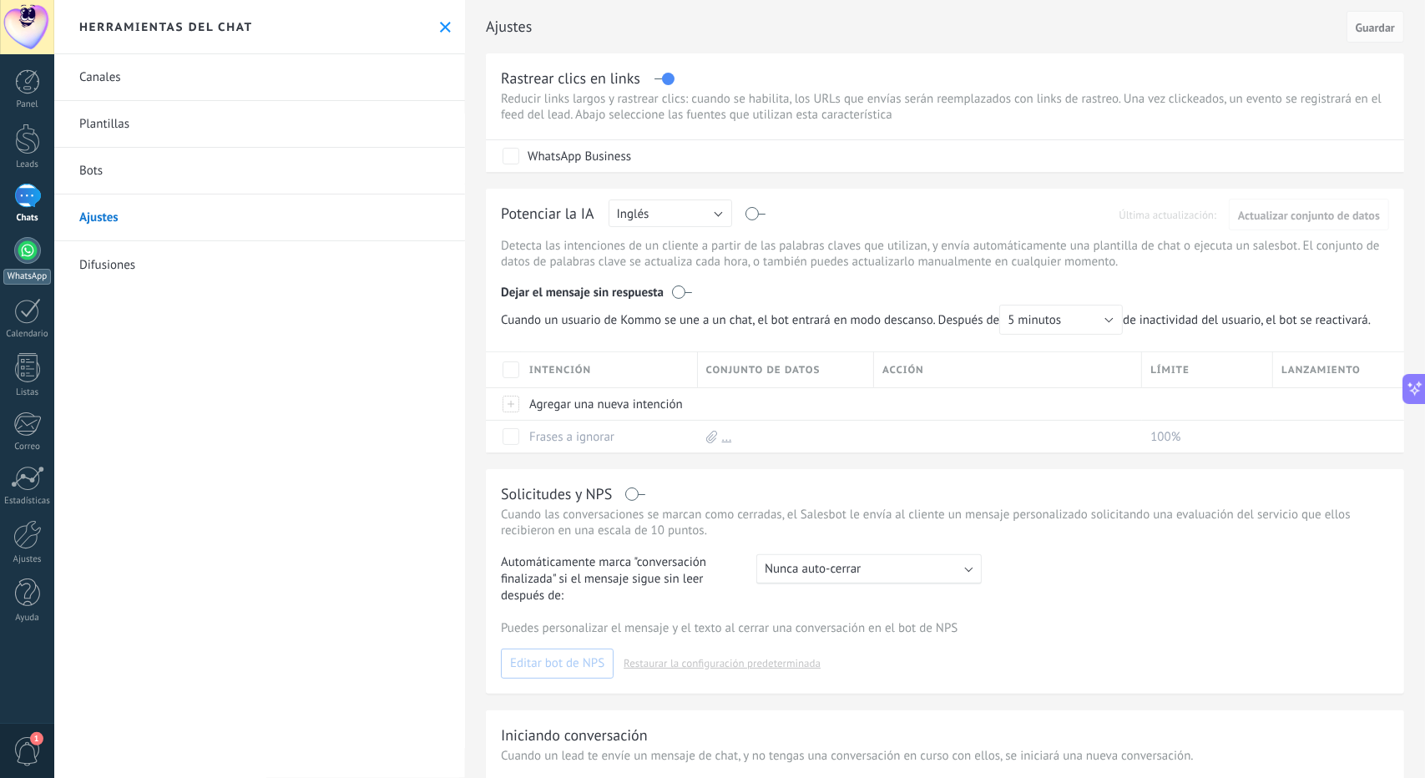
click at [10, 241] on link "WhatsApp" at bounding box center [27, 261] width 54 height 48
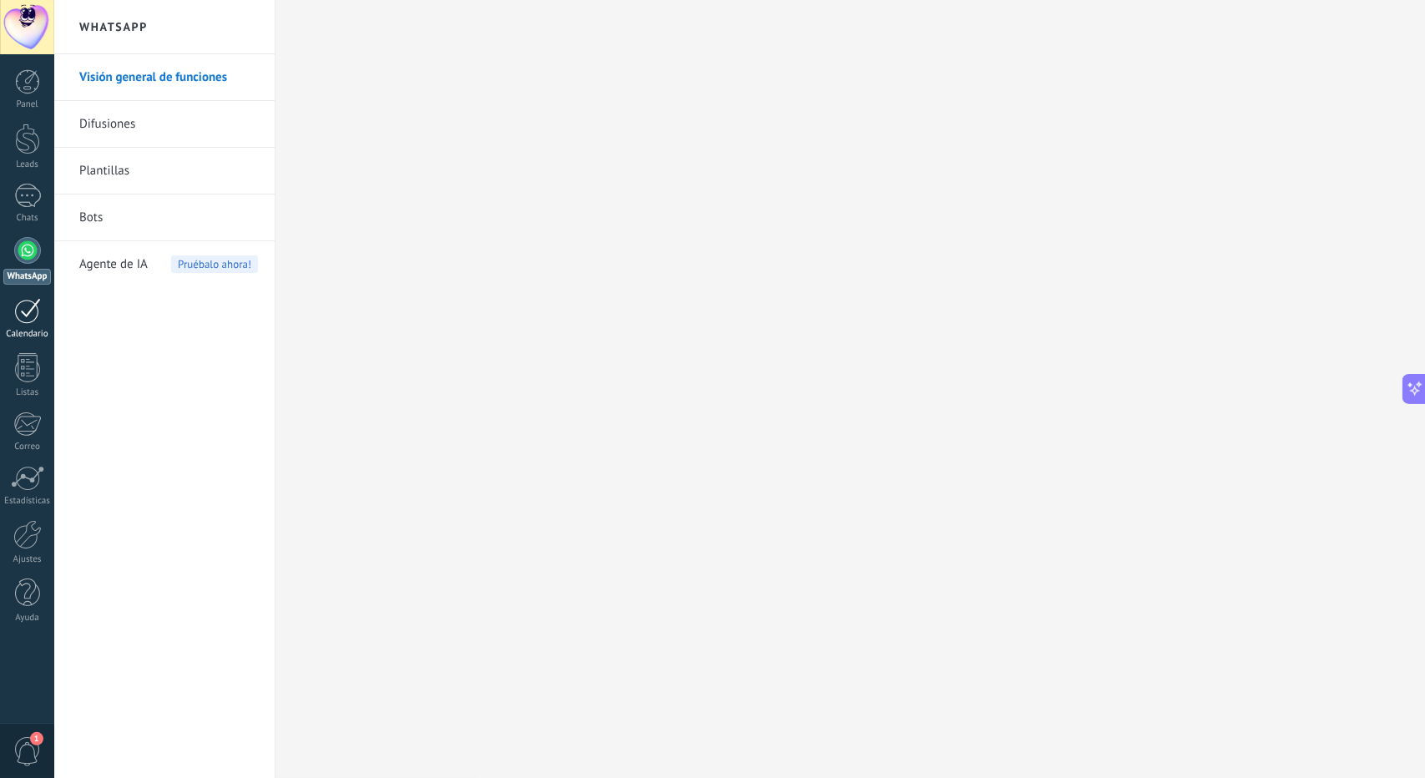
click at [30, 312] on div at bounding box center [27, 311] width 27 height 26
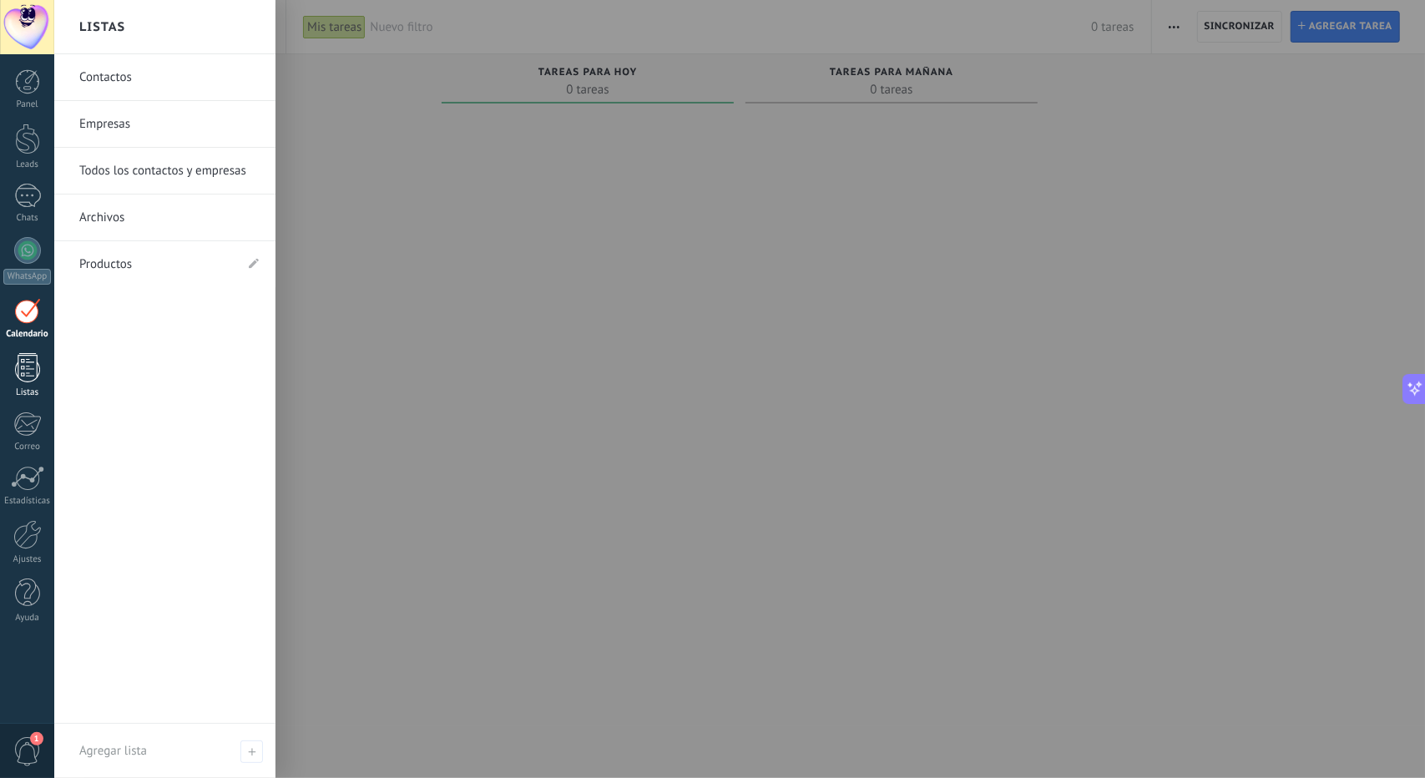
click at [25, 360] on div at bounding box center [27, 367] width 25 height 29
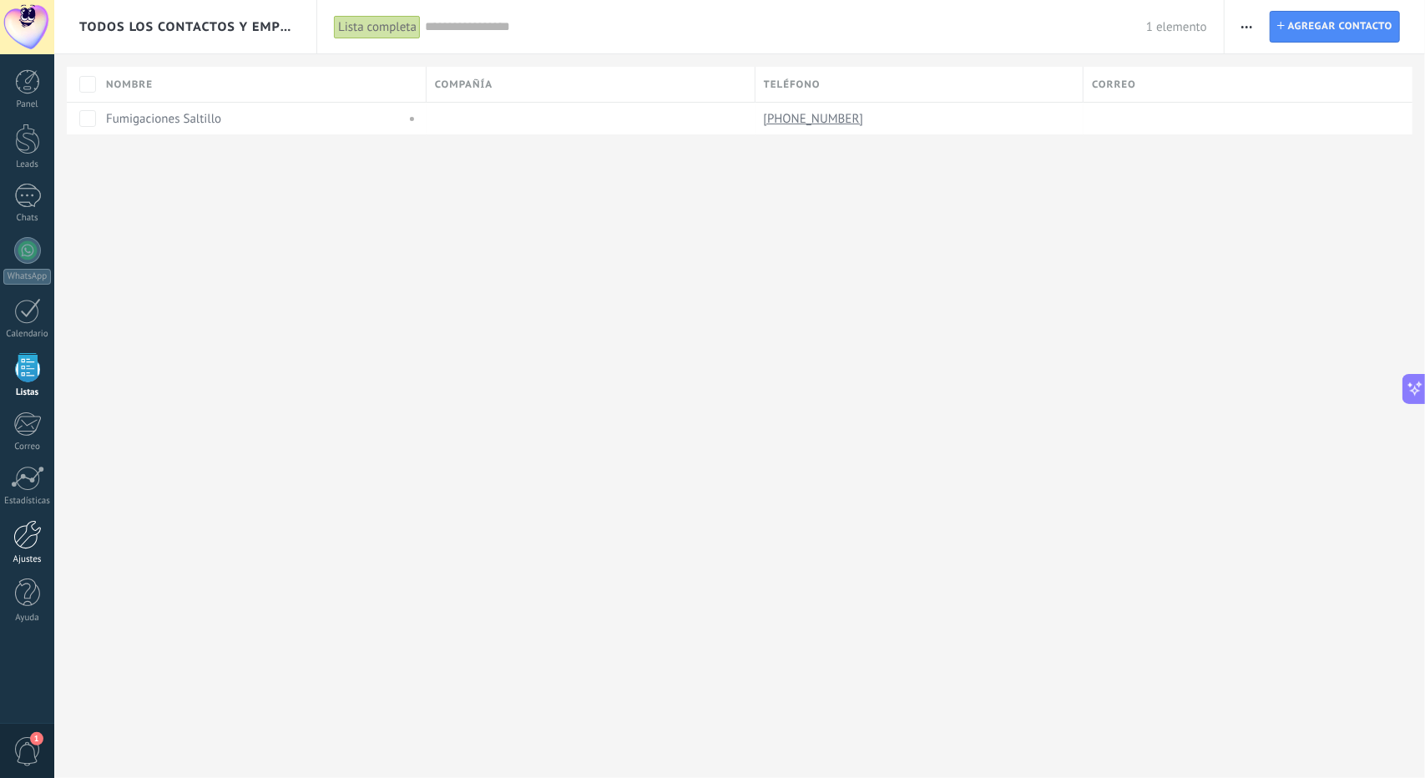
click at [31, 520] on div at bounding box center [27, 534] width 28 height 29
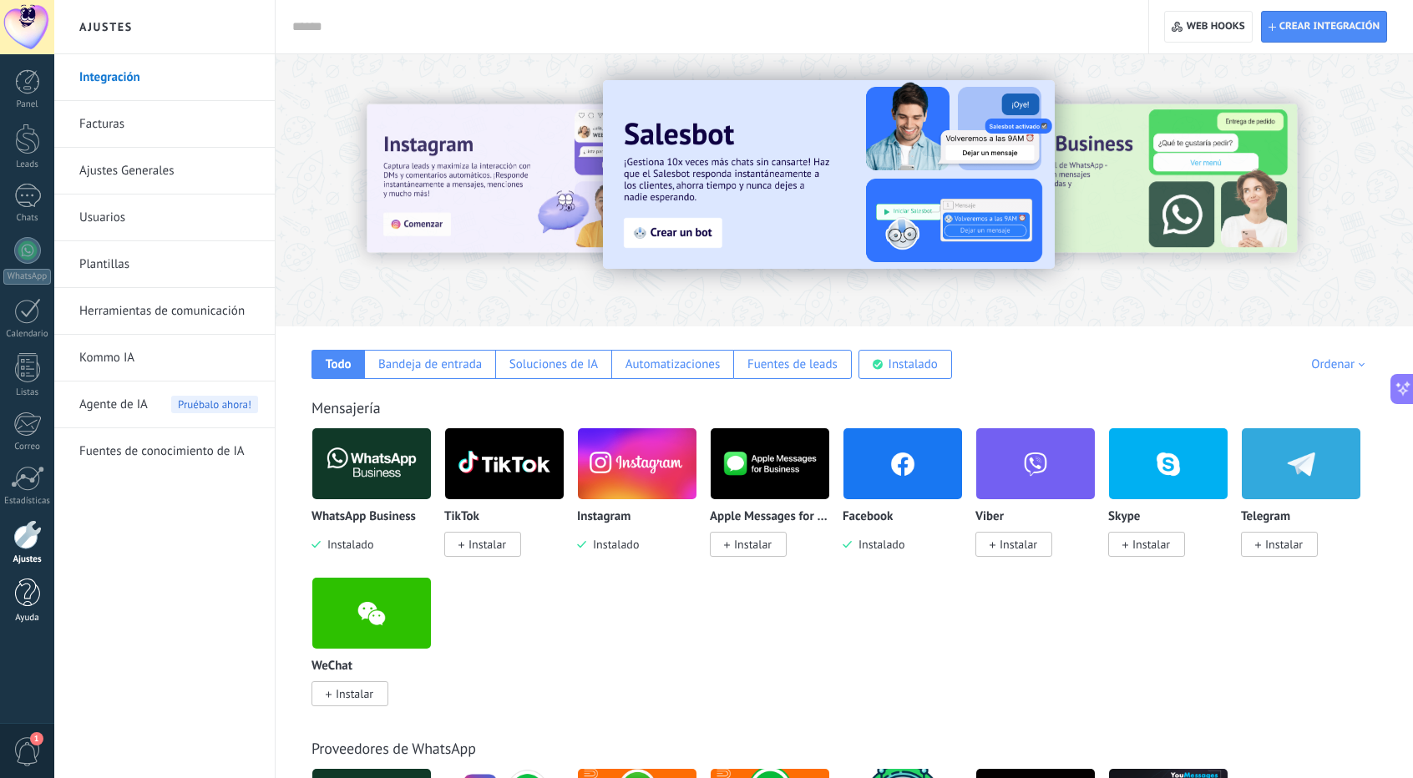
click at [29, 594] on div at bounding box center [27, 593] width 25 height 29
